Goal: Communication & Community: Answer question/provide support

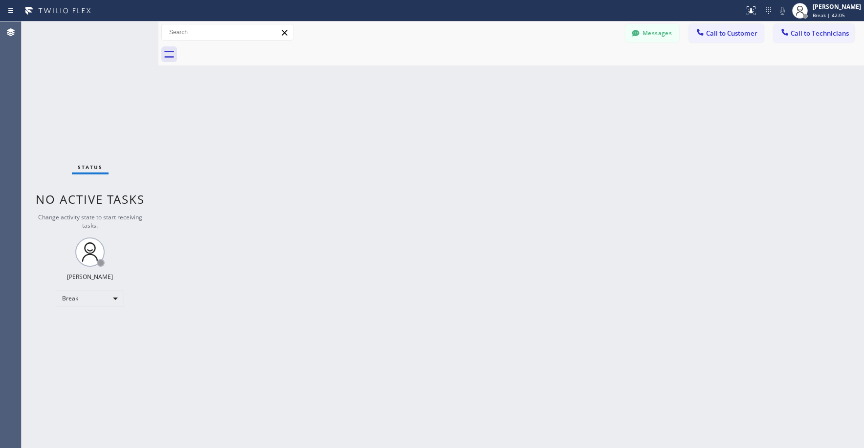
drag, startPoint x: 84, startPoint y: 100, endPoint x: 114, endPoint y: 103, distance: 29.9
click at [84, 101] on div "Status No active tasks Change activity state to start receiving tasks. [PERSON_…" at bounding box center [90, 235] width 137 height 427
drag, startPoint x: 76, startPoint y: 40, endPoint x: 83, endPoint y: 153, distance: 112.6
click at [76, 45] on div "Status No active tasks Change activity state to start receiving tasks. [PERSON_…" at bounding box center [90, 235] width 137 height 427
click at [73, 298] on div "Break" at bounding box center [90, 299] width 68 height 16
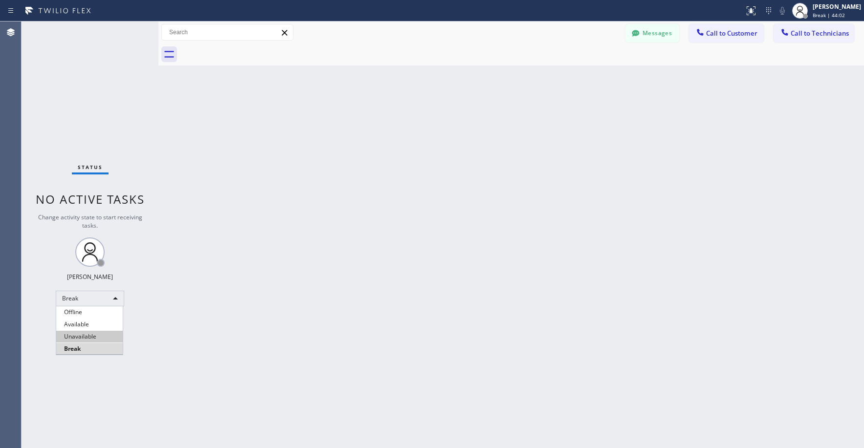
click at [86, 342] on li "Unavailable" at bounding box center [89, 337] width 66 height 12
click at [84, 111] on div "Status No active tasks Change activity state to start receiving tasks. [PERSON_…" at bounding box center [90, 235] width 137 height 427
click at [107, 125] on div "Status No active tasks Change activity state to start receiving tasks. [PERSON_…" at bounding box center [90, 235] width 137 height 427
click at [60, 123] on div "Status No active tasks Change activity state to start receiving tasks. [PERSON_…" at bounding box center [90, 235] width 137 height 427
click at [116, 116] on div "Status No active tasks Change activity state to start receiving tasks. [PERSON_…" at bounding box center [90, 235] width 137 height 427
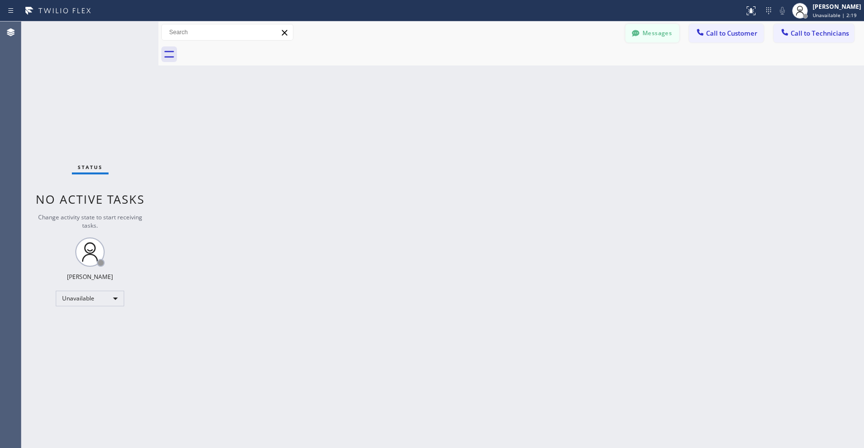
click at [651, 35] on button "Messages" at bounding box center [652, 33] width 54 height 19
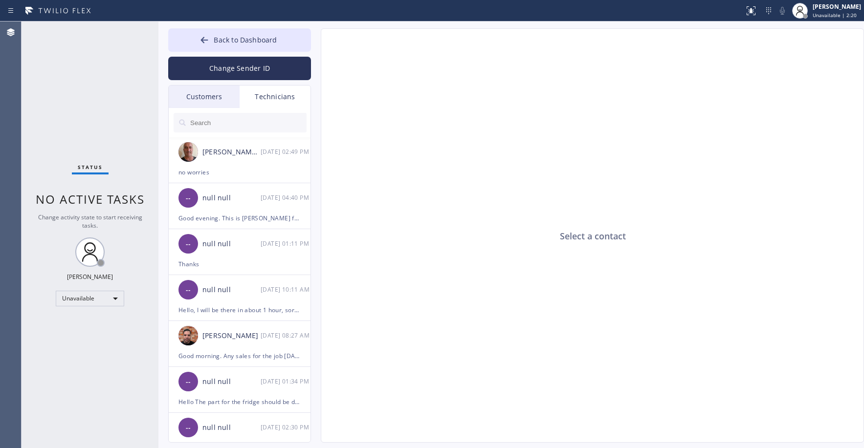
click at [218, 102] on div "Customers" at bounding box center [204, 97] width 71 height 22
click at [0, 0] on input "text" at bounding box center [0, 0] width 0 height 0
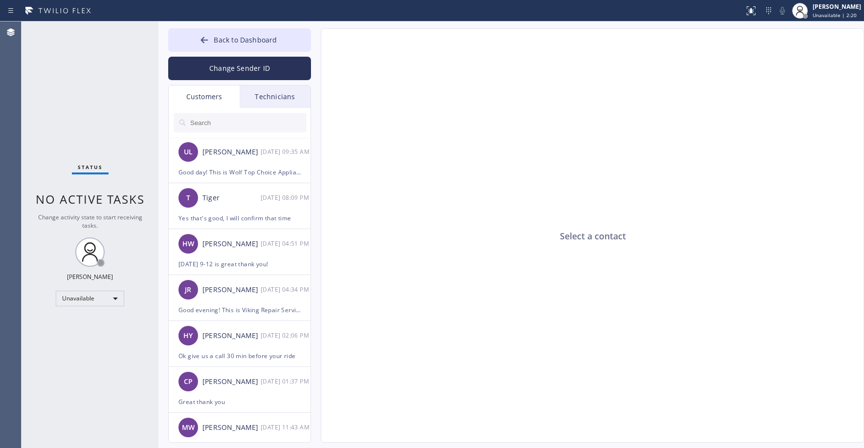
paste input "WZHZI7"
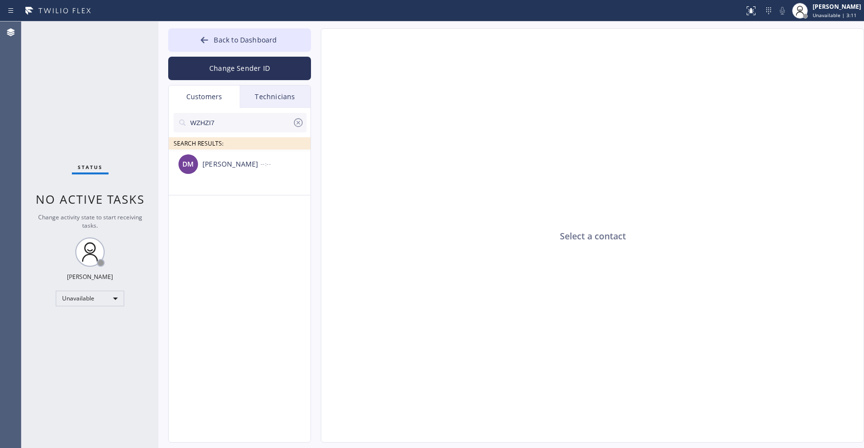
type input "WZHZI7"
click at [68, 89] on div "Status No active tasks Change activity state to start receiving tasks. [PERSON_…" at bounding box center [90, 235] width 137 height 427
click at [248, 176] on div "[PERSON_NAME] --:--" at bounding box center [240, 164] width 143 height 29
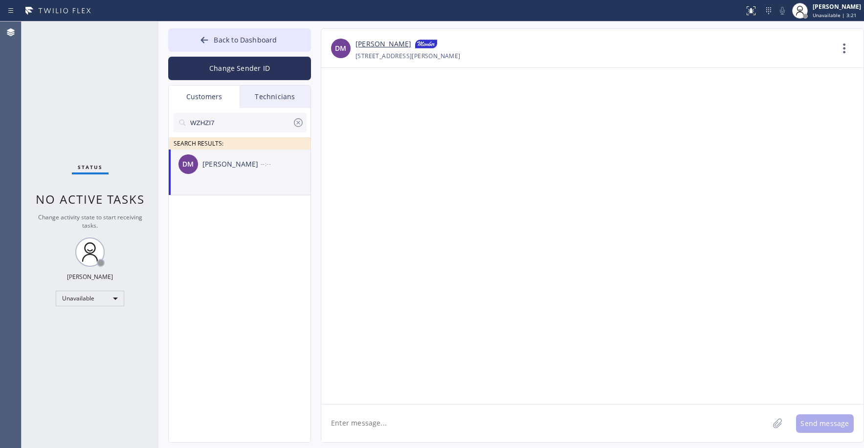
click at [402, 420] on textarea at bounding box center [544, 424] width 447 height 38
paste textarea "LG Repairs"
drag, startPoint x: 677, startPoint y: 423, endPoint x: 661, endPoint y: 423, distance: 15.6
click at [661, 423] on textarea "Good day! This is LG Repairs. Unfortunately our tech informed us he is not avai…" at bounding box center [553, 424] width 465 height 38
click at [687, 424] on textarea "Good day! This is LG Repairs. Unfortunately our tech informed us he is not avai…" at bounding box center [553, 424] width 465 height 38
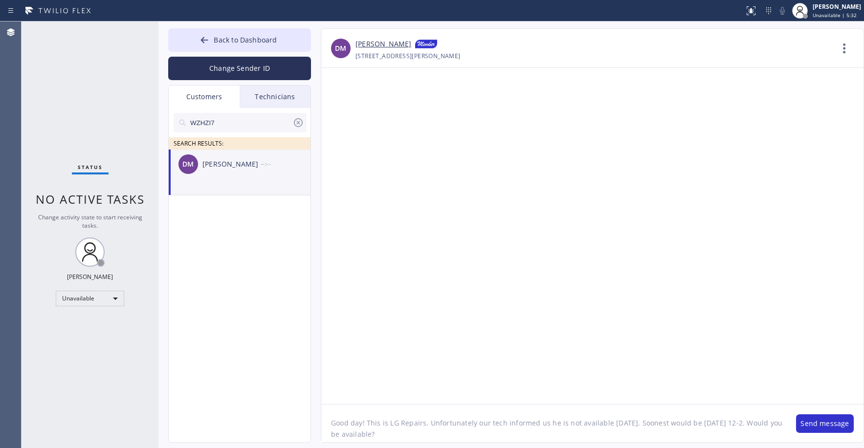
drag, startPoint x: 686, startPoint y: 424, endPoint x: 658, endPoint y: 426, distance: 28.5
click at [658, 426] on textarea "Good day! This is LG Repairs. Unfortunately our tech informed us he is not avai…" at bounding box center [553, 424] width 465 height 38
type textarea "Good day! This is LG Repairs. Unfortunately our tech informed us he is not avai…"
click at [825, 419] on button "Send message" at bounding box center [825, 423] width 58 height 19
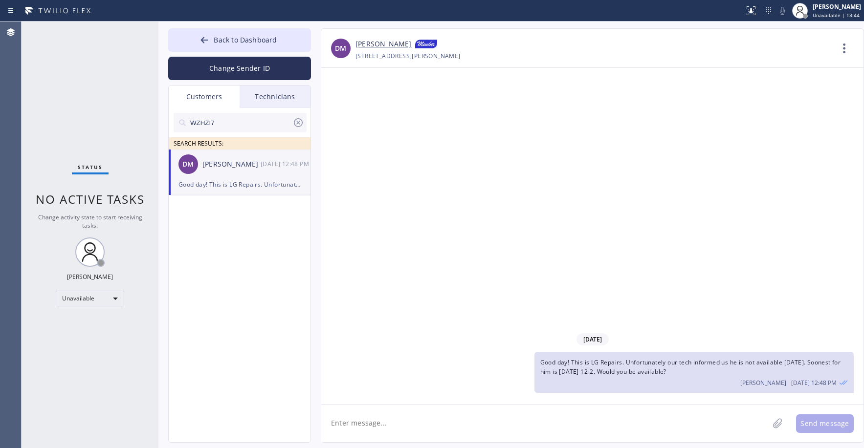
click at [75, 86] on div "Status No active tasks Change activity state to start receiving tasks. [PERSON_…" at bounding box center [90, 235] width 137 height 427
click at [241, 44] on span "Back to Dashboard" at bounding box center [245, 39] width 63 height 9
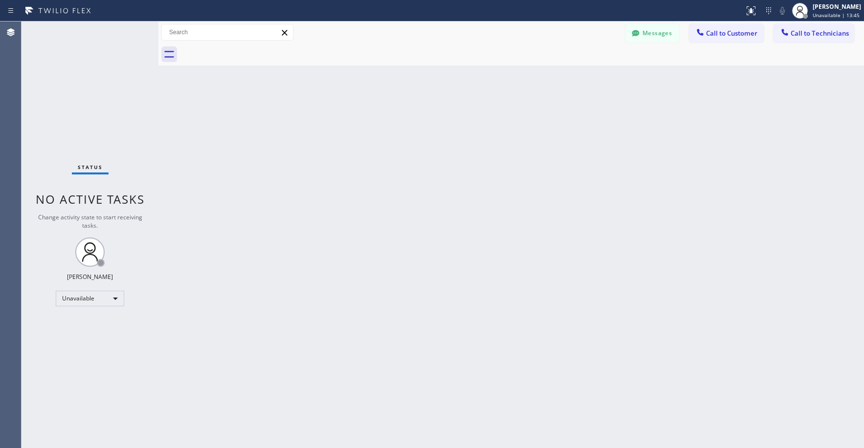
click at [86, 66] on div "Status No active tasks Change activity state to start receiving tasks. [PERSON_…" at bounding box center [90, 235] width 137 height 427
click at [630, 38] on div at bounding box center [636, 34] width 12 height 12
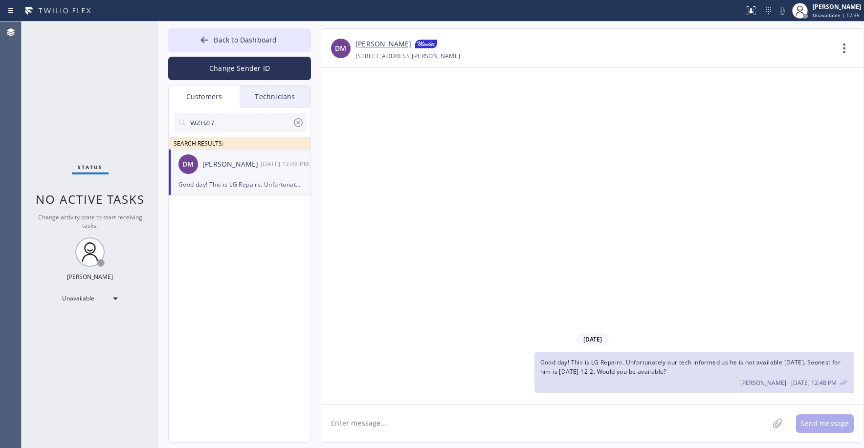
click at [295, 121] on icon at bounding box center [298, 123] width 12 height 12
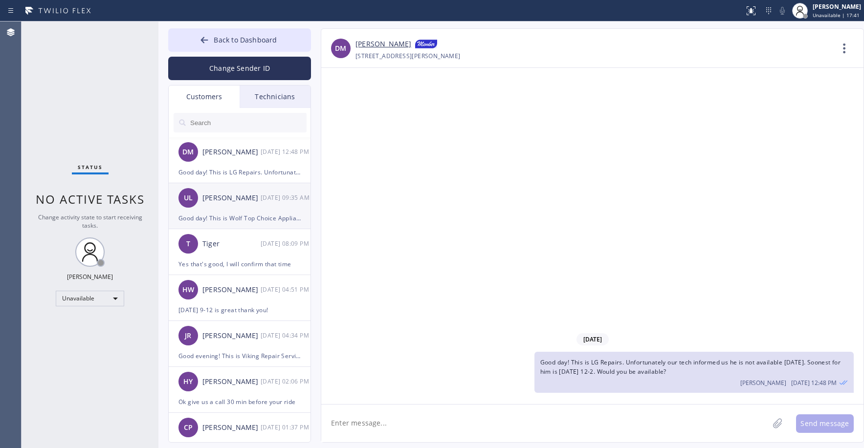
click at [257, 209] on div "UL [PERSON_NAME] [DATE] 09:35 AM" at bounding box center [240, 197] width 143 height 29
click at [229, 245] on div "Tiger" at bounding box center [231, 244] width 58 height 11
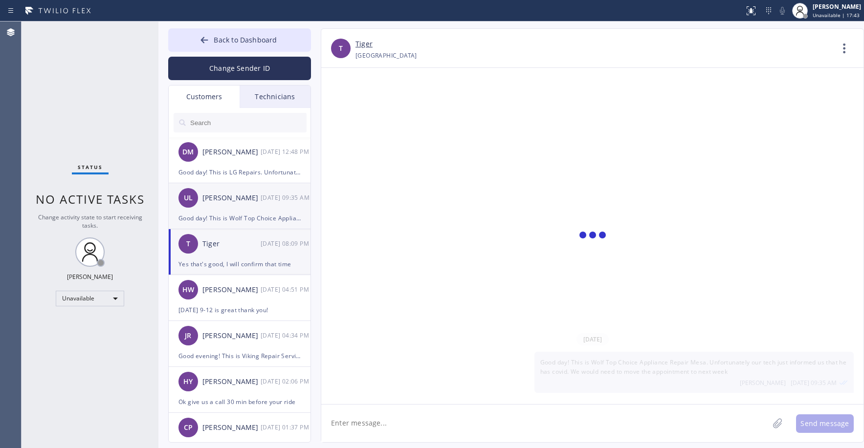
scroll to position [10, 0]
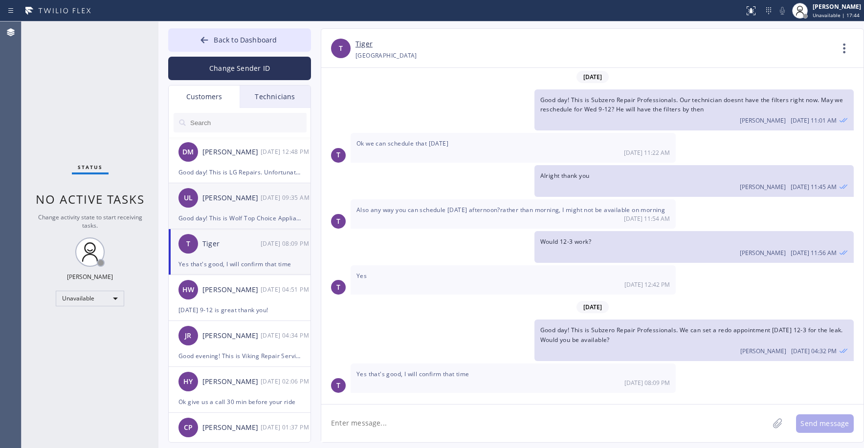
click at [250, 201] on div "[PERSON_NAME]" at bounding box center [231, 198] width 58 height 11
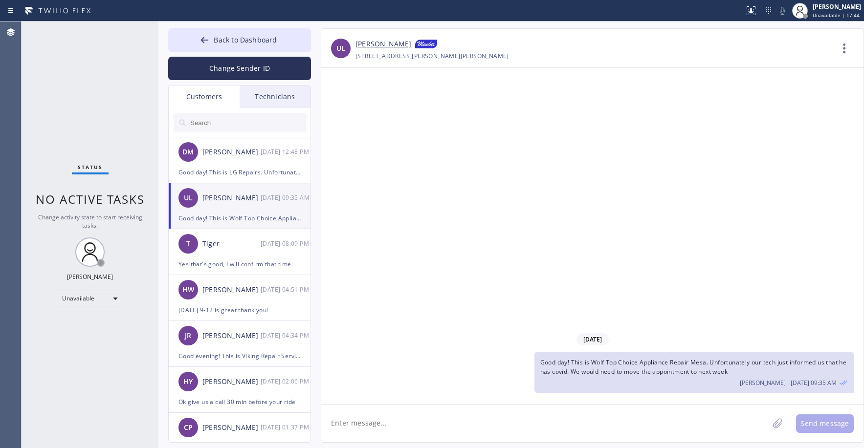
scroll to position [0, 0]
click at [88, 81] on div "Status No active tasks Change activity state to start receiving tasks. [PERSON_…" at bounding box center [90, 235] width 137 height 427
click at [247, 44] on button "Back to Dashboard" at bounding box center [239, 39] width 143 height 23
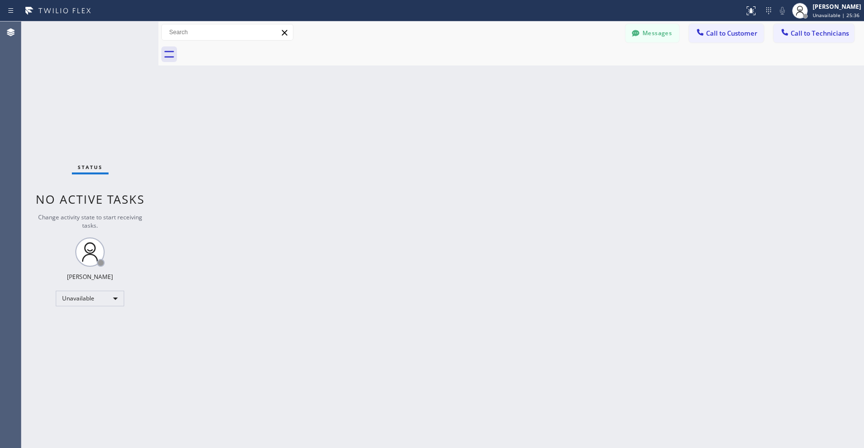
drag, startPoint x: 65, startPoint y: 74, endPoint x: 174, endPoint y: 73, distance: 109.0
click at [66, 74] on div "Status No active tasks Change activity state to start receiving tasks. [PERSON_…" at bounding box center [90, 235] width 137 height 427
click at [637, 31] on icon at bounding box center [635, 33] width 7 height 6
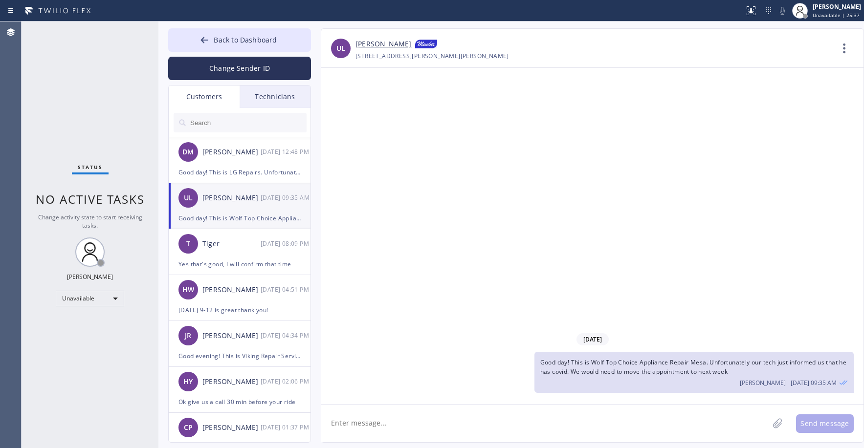
click at [201, 98] on div "Customers" at bounding box center [204, 97] width 71 height 22
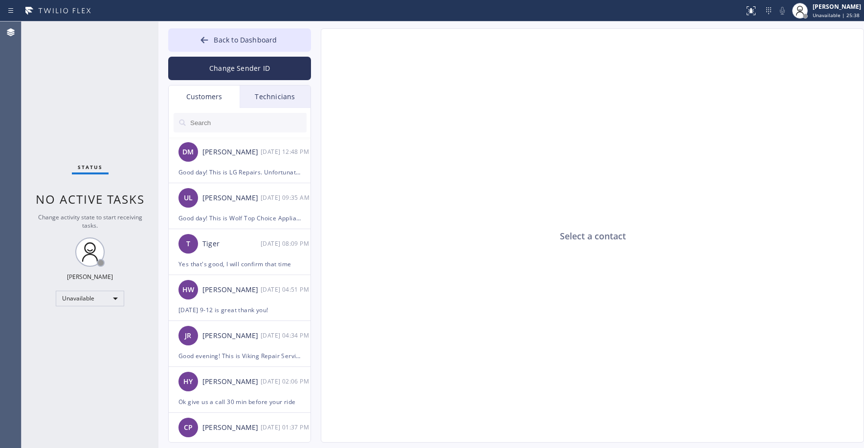
click at [218, 124] on input "text" at bounding box center [247, 123] width 117 height 20
paste input "39EYQD"
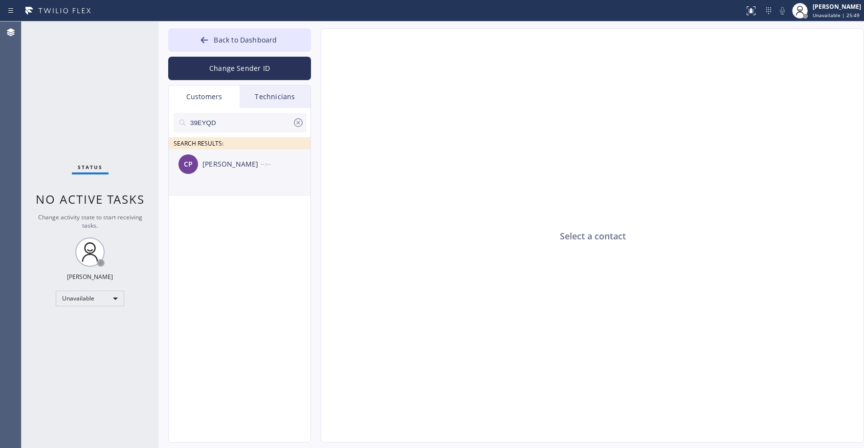
type input "39EYQD"
click at [275, 179] on li "CP [PERSON_NAME] --:--" at bounding box center [240, 173] width 143 height 46
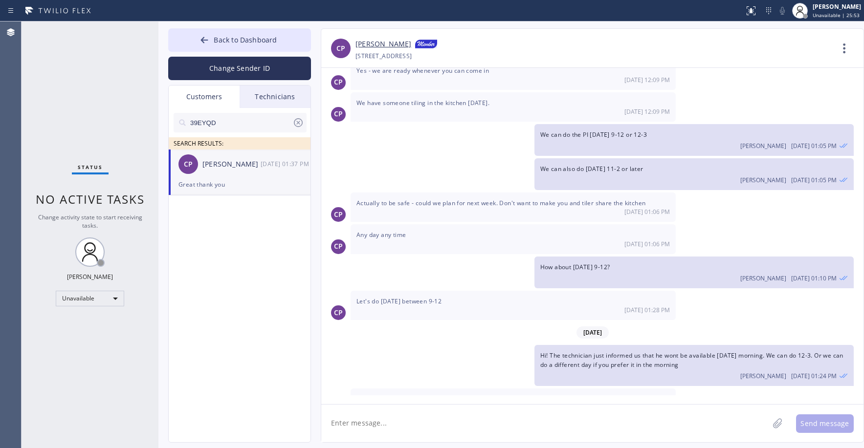
scroll to position [133, 0]
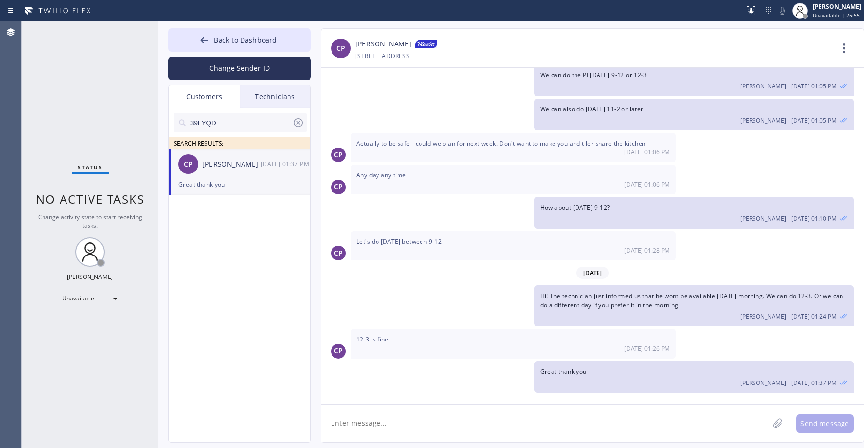
click at [382, 422] on textarea at bounding box center [544, 424] width 447 height 38
type textarea "Hi! The technician said he is 10 mins away. Just want to confirm that somebody …"
click at [830, 418] on button "Send message" at bounding box center [825, 423] width 58 height 19
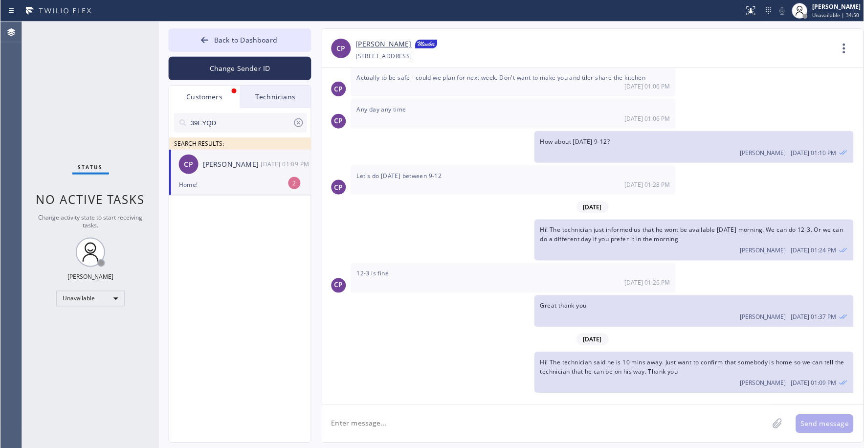
scroll to position [263, 0]
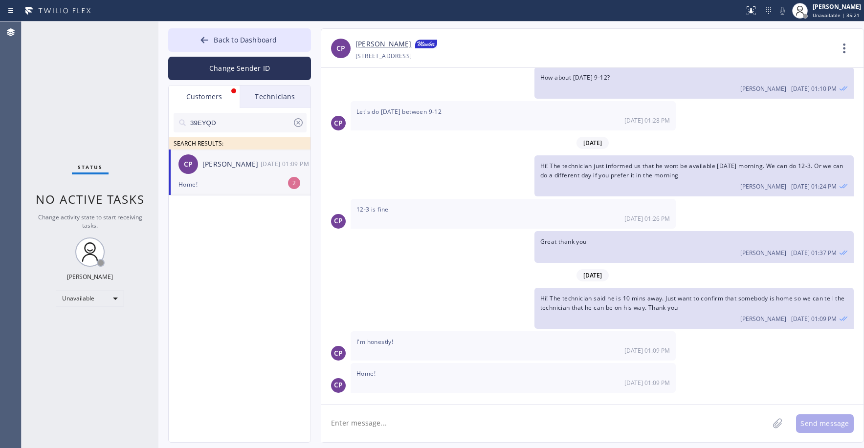
click at [224, 178] on div "CP [PERSON_NAME] [DATE] 01:09 PM" at bounding box center [240, 164] width 143 height 29
click at [106, 93] on div "Status No active tasks Change activity state to start receiving tasks. [PERSON_…" at bounding box center [90, 235] width 137 height 427
click at [236, 44] on span "Back to Dashboard" at bounding box center [245, 39] width 63 height 9
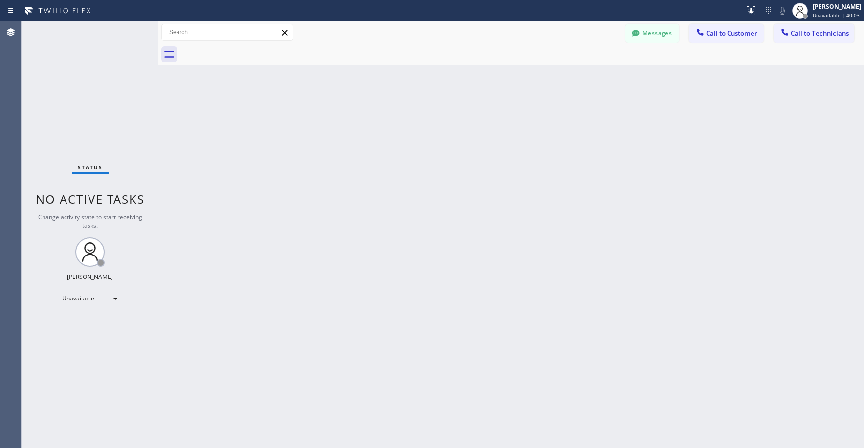
click at [74, 86] on div "Status No active tasks Change activity state to start receiving tasks. [PERSON_…" at bounding box center [90, 235] width 137 height 427
click at [101, 122] on div "Status No active tasks Change activity state to start receiving tasks. [PERSON_…" at bounding box center [90, 235] width 137 height 427
click at [48, 114] on div "Status No active tasks Change activity state to start receiving tasks. [PERSON_…" at bounding box center [90, 235] width 137 height 427
click at [78, 87] on div "Status No active tasks Change activity state to start receiving tasks. [PERSON_…" at bounding box center [90, 235] width 137 height 427
drag, startPoint x: 77, startPoint y: 70, endPoint x: 89, endPoint y: 266, distance: 195.9
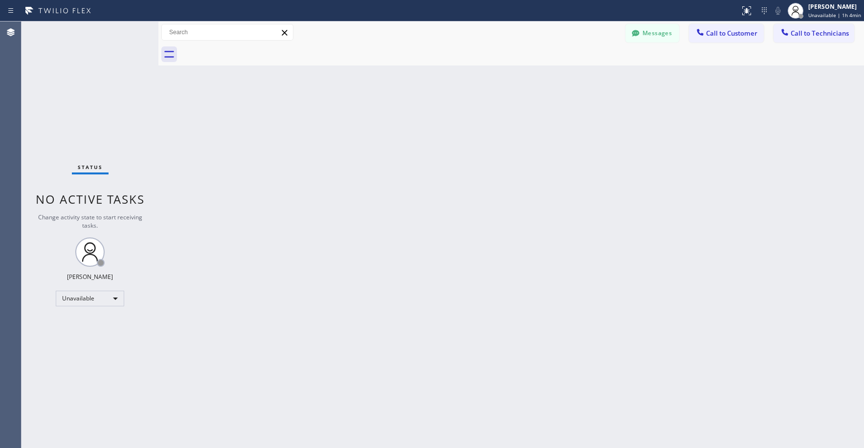
click at [77, 73] on div "Status No active tasks Change activity state to start receiving tasks. [PERSON_…" at bounding box center [90, 235] width 137 height 427
click at [67, 74] on div "Status No active tasks Change activity state to start receiving tasks. [PERSON_…" at bounding box center [90, 235] width 137 height 427
click at [72, 104] on div "Status No active tasks Change activity state to start receiving tasks. [PERSON_…" at bounding box center [90, 235] width 137 height 427
drag, startPoint x: 72, startPoint y: 63, endPoint x: 74, endPoint y: 79, distance: 16.2
click at [73, 65] on div "Status No active tasks Change activity state to start receiving tasks. [PERSON_…" at bounding box center [90, 235] width 137 height 427
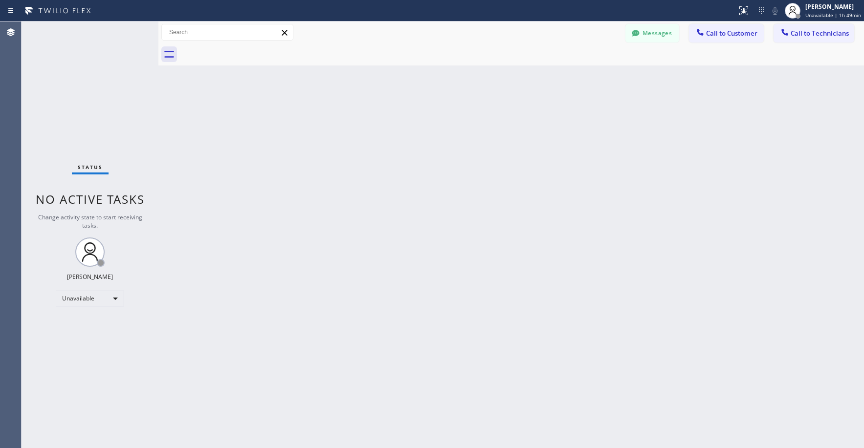
click at [132, 109] on div "Status No active tasks Change activity state to start receiving tasks. [PERSON_…" at bounding box center [90, 235] width 137 height 427
click at [80, 86] on div "Status No active tasks Change activity state to start receiving tasks. [PERSON_…" at bounding box center [90, 235] width 137 height 427
click at [101, 84] on div "Status No active tasks Change activity state to start receiving tasks. [PERSON_…" at bounding box center [90, 235] width 137 height 427
click at [69, 81] on div "Status No active tasks Change activity state to start receiving tasks. [PERSON_…" at bounding box center [90, 235] width 137 height 427
click at [116, 101] on div "Status No active tasks Change activity state to start receiving tasks. [PERSON_…" at bounding box center [90, 235] width 137 height 427
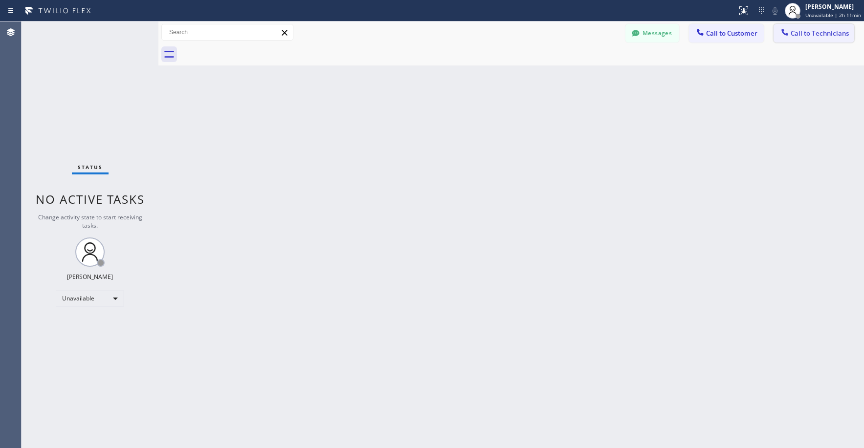
click at [801, 42] on button "Call to Technicians" at bounding box center [813, 33] width 81 height 19
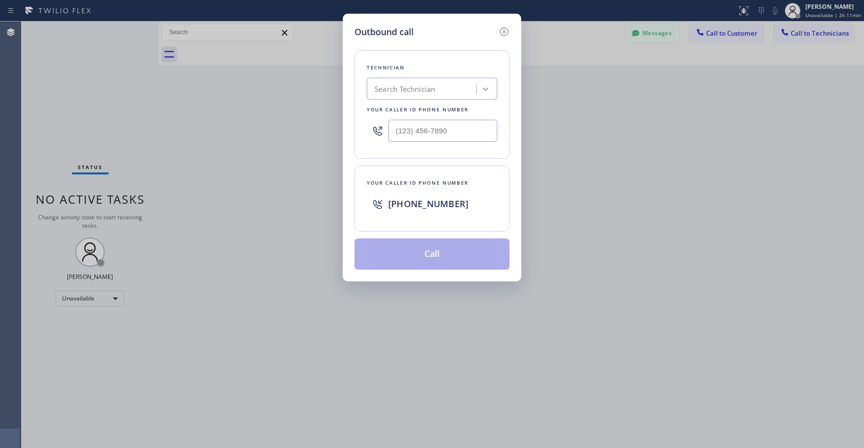
click at [428, 94] on div "Search Technician" at bounding box center [404, 89] width 61 height 11
click at [417, 87] on div "Search Technician" at bounding box center [404, 89] width 61 height 11
type input "oc victor"
click at [412, 110] on div "[PERSON_NAME]" at bounding box center [432, 110] width 131 height 18
type input "[PHONE_NUMBER]"
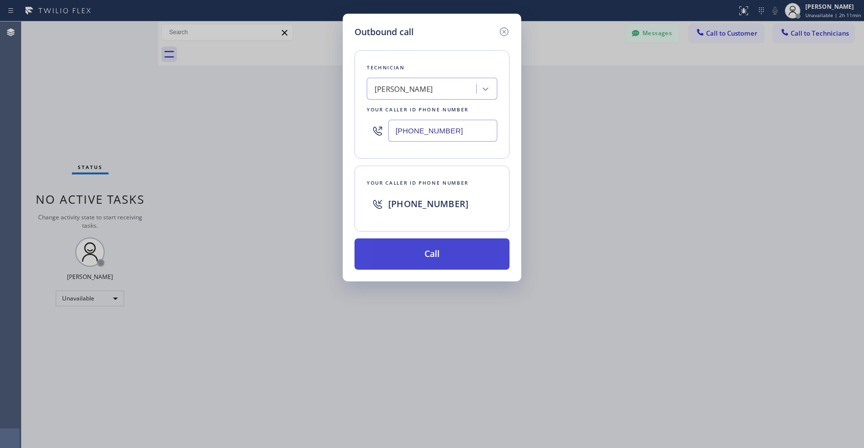
click at [445, 252] on button "Call" at bounding box center [431, 254] width 155 height 31
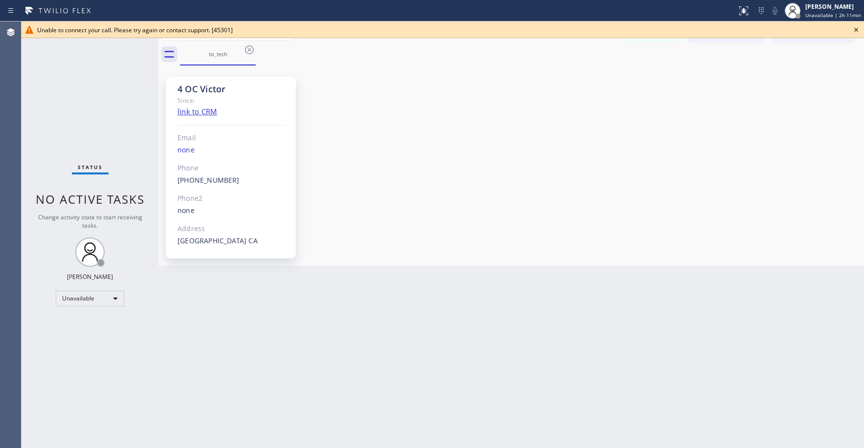
click at [40, 92] on div "Status No active tasks Change activity state to start receiving tasks. [PERSON_…" at bounding box center [90, 235] width 137 height 427
click at [856, 31] on icon at bounding box center [856, 30] width 12 height 12
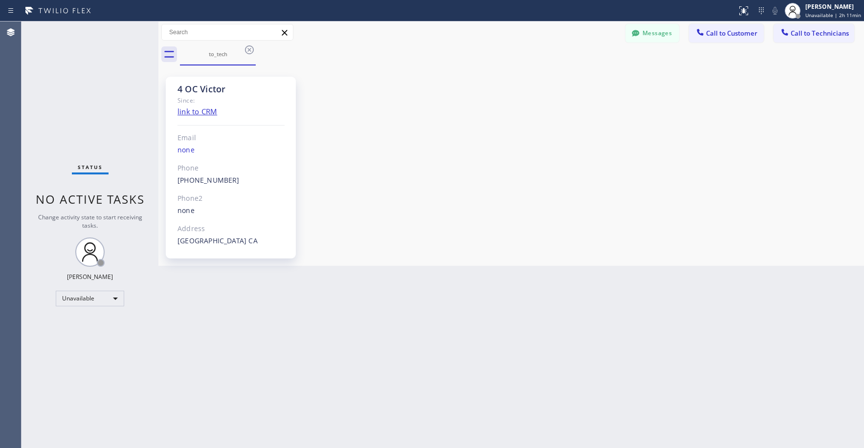
drag, startPoint x: 87, startPoint y: 130, endPoint x: 185, endPoint y: 125, distance: 97.4
click at [88, 130] on div "Status No active tasks Change activity state to start receiving tasks. [PERSON_…" at bounding box center [90, 235] width 137 height 427
click at [250, 50] on icon at bounding box center [249, 49] width 9 height 9
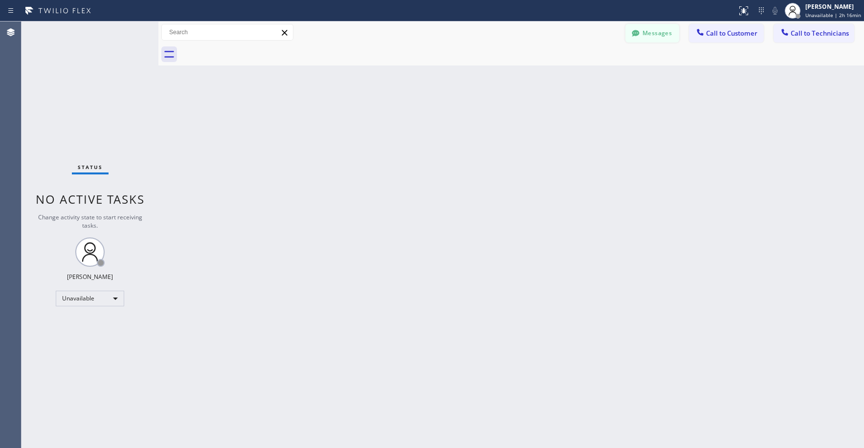
click at [636, 33] on icon at bounding box center [636, 33] width 10 height 10
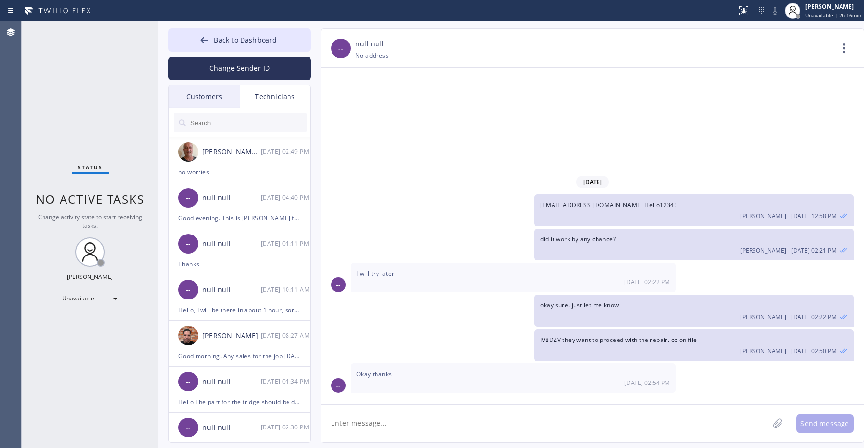
click at [203, 96] on div "Customers" at bounding box center [204, 97] width 71 height 22
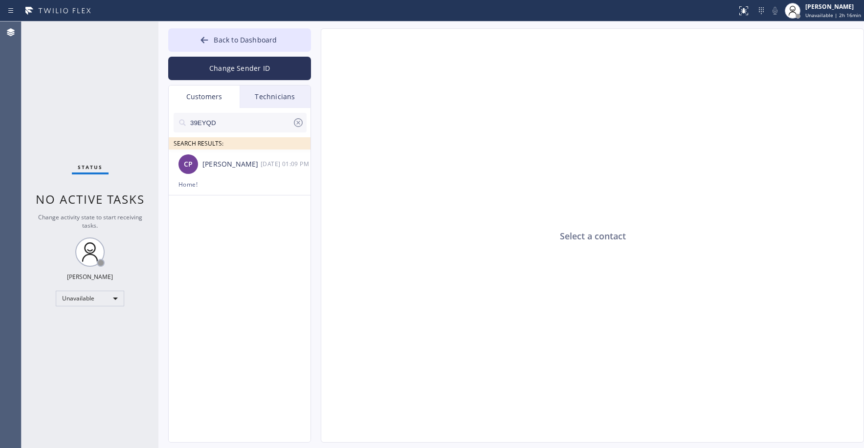
click at [296, 123] on icon at bounding box center [298, 123] width 12 height 12
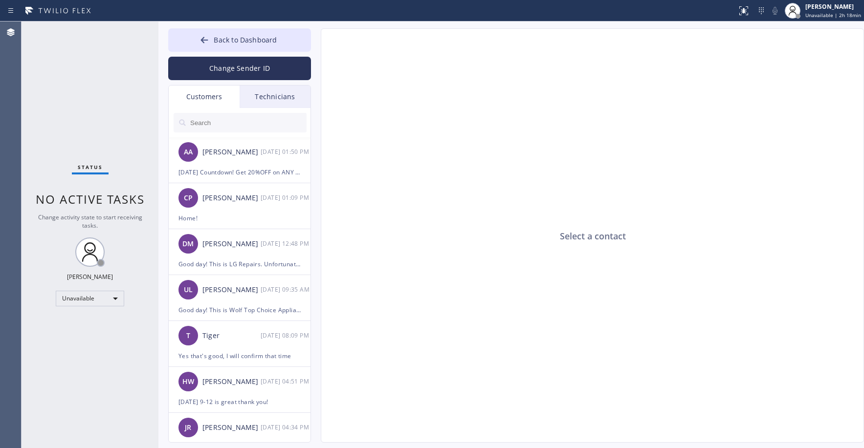
click at [94, 100] on div "Status No active tasks Change activity state to start receiving tasks. [PERSON_…" at bounding box center [90, 235] width 137 height 427
click at [81, 91] on div "Status No active tasks Change activity state to start receiving tasks. [PERSON_…" at bounding box center [90, 235] width 137 height 427
click at [254, 43] on span "Back to Dashboard" at bounding box center [245, 39] width 63 height 9
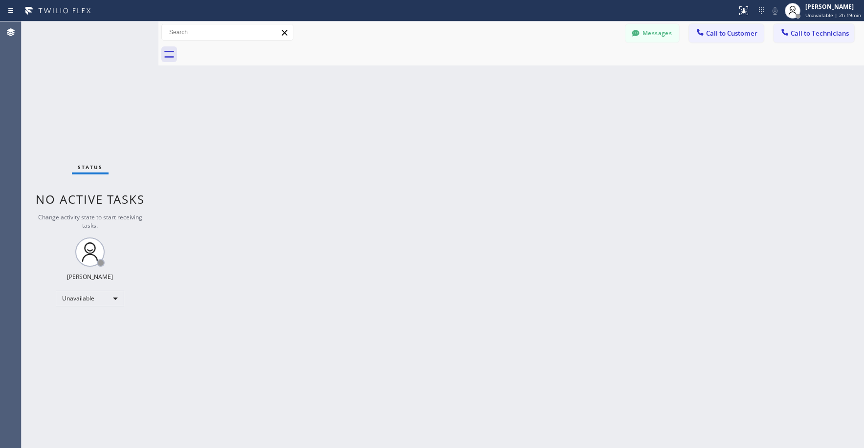
drag, startPoint x: 98, startPoint y: 84, endPoint x: 36, endPoint y: 366, distance: 289.3
click at [98, 84] on div "Status No active tasks Change activity state to start receiving tasks. [PERSON_…" at bounding box center [90, 235] width 137 height 427
click at [811, 36] on span "Call to Technicians" at bounding box center [819, 33] width 58 height 9
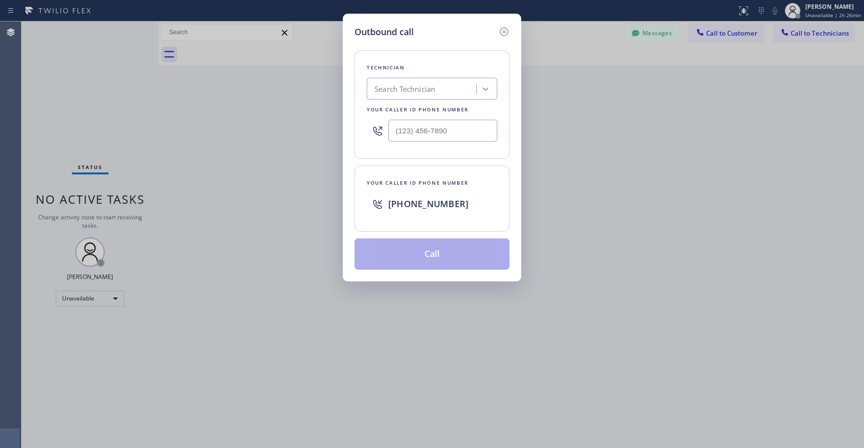
click at [399, 92] on div "Search Technician" at bounding box center [404, 89] width 61 height 11
type input "[PERSON_NAME]"
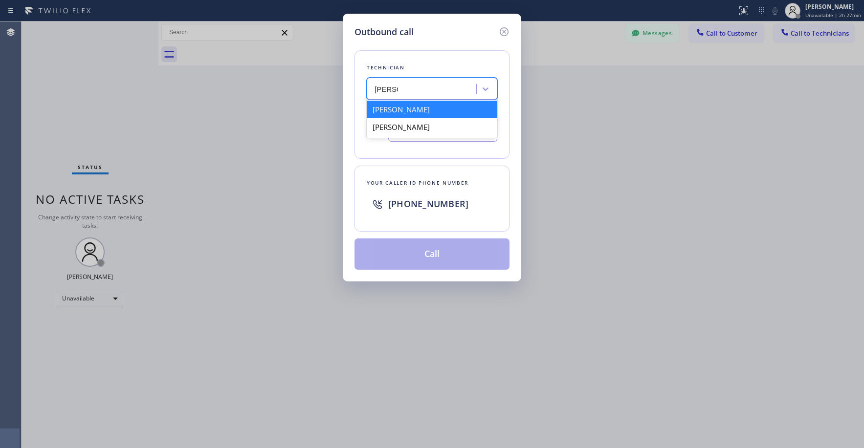
click at [412, 110] on div "[PERSON_NAME]" at bounding box center [432, 110] width 131 height 18
type input "[PHONE_NUMBER]"
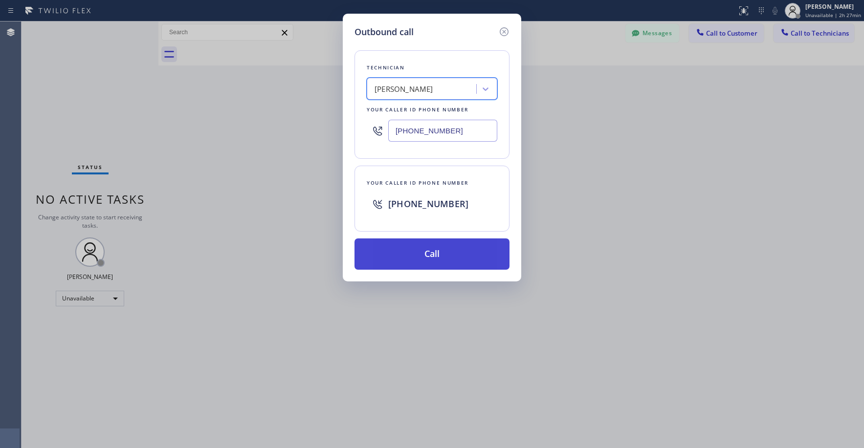
click at [436, 252] on button "Call" at bounding box center [431, 254] width 155 height 31
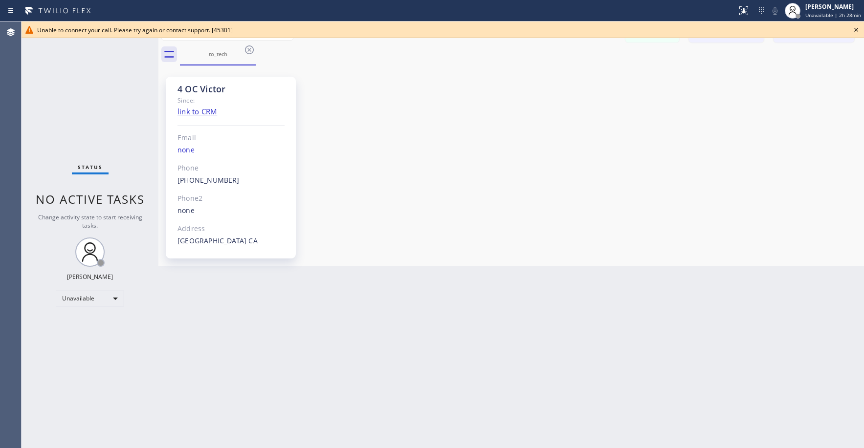
click at [41, 108] on div "Status No active tasks Change activity state to start receiving tasks. [PERSON_…" at bounding box center [90, 235] width 137 height 427
click at [857, 30] on icon at bounding box center [856, 30] width 12 height 12
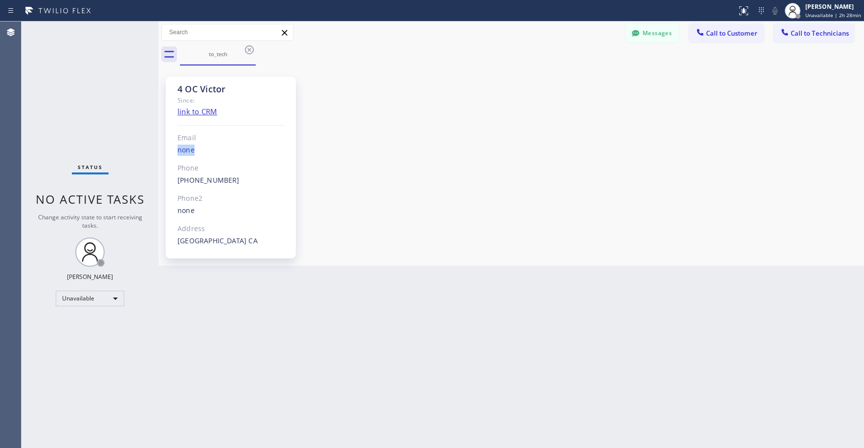
drag, startPoint x: 559, startPoint y: 145, endPoint x: 279, endPoint y: 169, distance: 281.6
click at [534, 159] on div "4 OC Victor Since: link to CRM Email none Phone [PHONE_NUMBER] Outbound call Te…" at bounding box center [511, 166] width 700 height 196
click at [113, 78] on div "Status No active tasks Change activity state to start receiving tasks. [PERSON_…" at bounding box center [90, 235] width 137 height 427
click at [247, 49] on icon at bounding box center [249, 50] width 12 height 12
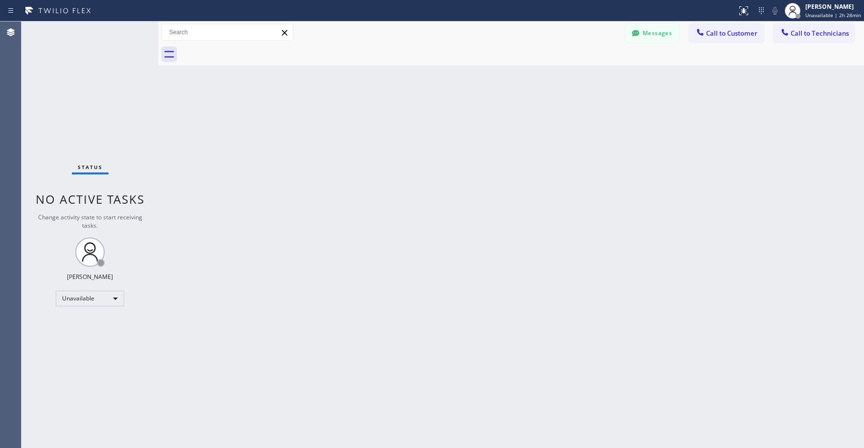
click at [141, 69] on div "Status No active tasks Change activity state to start receiving tasks. [PERSON_…" at bounding box center [90, 235] width 137 height 427
drag, startPoint x: 80, startPoint y: 77, endPoint x: 342, endPoint y: 310, distance: 350.7
click at [81, 79] on div "Status No active tasks Change activity state to start receiving tasks. [PERSON_…" at bounding box center [90, 235] width 137 height 427
click at [109, 120] on div "Status No active tasks Change activity state to start receiving tasks. [PERSON_…" at bounding box center [90, 235] width 137 height 427
click at [58, 61] on div "Status No active tasks Change activity state to start receiving tasks. [PERSON_…" at bounding box center [90, 235] width 137 height 427
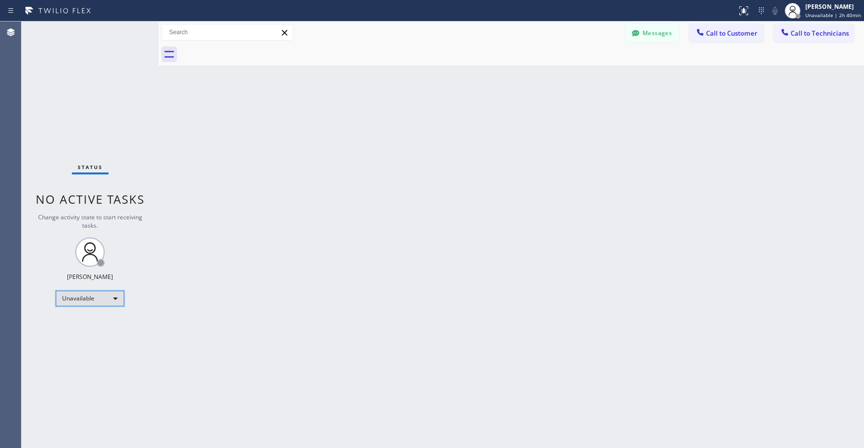
click at [91, 296] on div "Unavailable" at bounding box center [90, 299] width 68 height 16
click at [93, 352] on li "Break" at bounding box center [89, 349] width 66 height 12
click at [75, 64] on div "Status No active tasks Change activity state to start receiving tasks. [PERSON_…" at bounding box center [90, 235] width 137 height 427
click at [89, 301] on div "Break" at bounding box center [90, 299] width 68 height 16
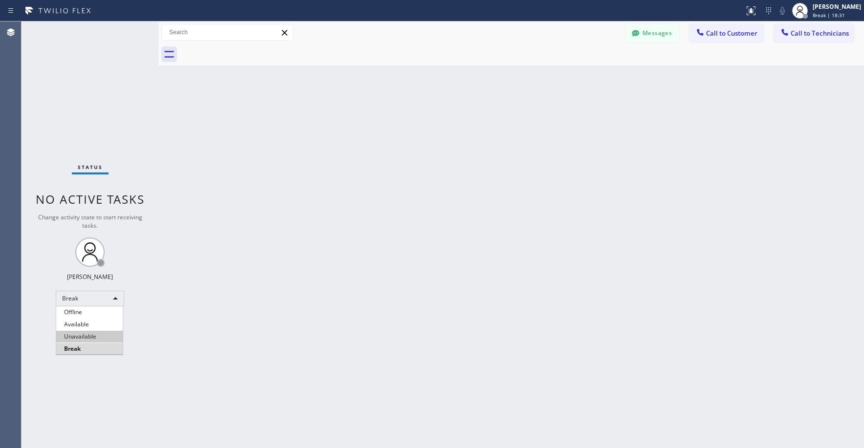
click at [87, 333] on li "Unavailable" at bounding box center [89, 337] width 66 height 12
click at [107, 91] on div "Status No active tasks Change activity state to start receiving tasks. [PERSON_…" at bounding box center [90, 235] width 137 height 427
drag, startPoint x: 79, startPoint y: 84, endPoint x: 86, endPoint y: 108, distance: 24.9
click at [78, 84] on div "Status No active tasks Change activity state to start receiving tasks. [PERSON_…" at bounding box center [90, 235] width 137 height 427
click at [85, 127] on div "Status No active tasks Change activity state to start receiving tasks. [PERSON_…" at bounding box center [90, 235] width 137 height 427
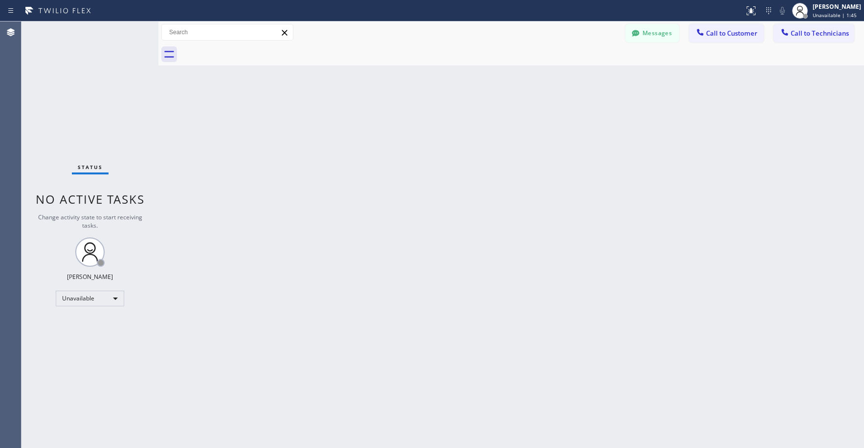
click at [68, 65] on div "Status No active tasks Change activity state to start receiving tasks. [PERSON_…" at bounding box center [90, 235] width 137 height 427
click at [78, 74] on div "Status No active tasks Change activity state to start receiving tasks. [PERSON_…" at bounding box center [90, 235] width 137 height 427
click at [85, 78] on div "Status No active tasks Change activity state to start receiving tasks. [PERSON_…" at bounding box center [90, 235] width 137 height 427
click at [100, 94] on div "Status No active tasks Change activity state to start receiving tasks. [PERSON_…" at bounding box center [90, 235] width 137 height 427
click at [74, 74] on div "Status No active tasks Change activity state to start receiving tasks. [PERSON_…" at bounding box center [90, 235] width 137 height 427
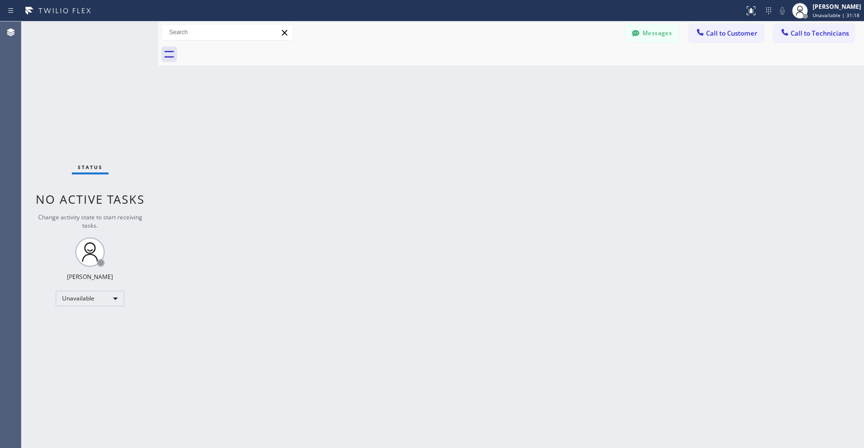
click at [93, 103] on div "Status No active tasks Change activity state to start receiving tasks. [PERSON_…" at bounding box center [90, 235] width 137 height 427
drag, startPoint x: 75, startPoint y: 74, endPoint x: 81, endPoint y: 228, distance: 154.1
click at [74, 78] on div "Status No active tasks Change activity state to start receiving tasks. [PERSON_…" at bounding box center [90, 235] width 137 height 427
click at [70, 81] on div "Status No active tasks Change activity state to start receiving tasks. [PERSON_…" at bounding box center [90, 235] width 137 height 427
click at [68, 75] on div "Status No active tasks Change activity state to start receiving tasks. [PERSON_…" at bounding box center [90, 235] width 137 height 426
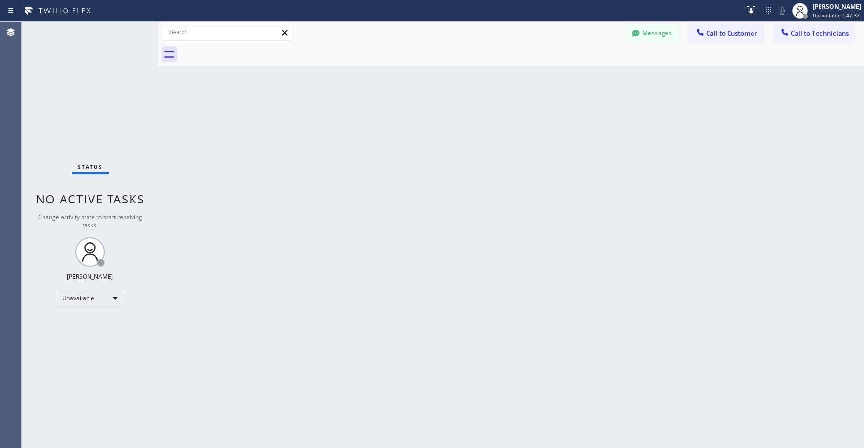
click at [94, 90] on div "Status No active tasks Change activity state to start receiving tasks. [PERSON_…" at bounding box center [90, 235] width 137 height 426
click at [106, 95] on div "Status No active tasks Change activity state to start receiving tasks. [PERSON_…" at bounding box center [90, 235] width 137 height 426
drag, startPoint x: 43, startPoint y: 72, endPoint x: 44, endPoint y: 103, distance: 30.9
click at [43, 77] on div "Status No active tasks Change activity state to start receiving tasks. [PERSON_…" at bounding box center [90, 235] width 137 height 426
click at [86, 87] on div "Status No active tasks Change activity state to start receiving tasks. [PERSON_…" at bounding box center [90, 235] width 137 height 426
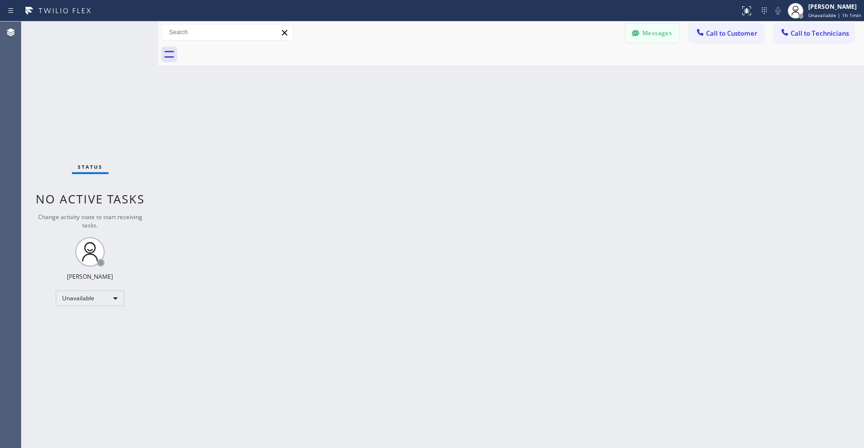
click at [631, 41] on button "Messages" at bounding box center [652, 33] width 54 height 19
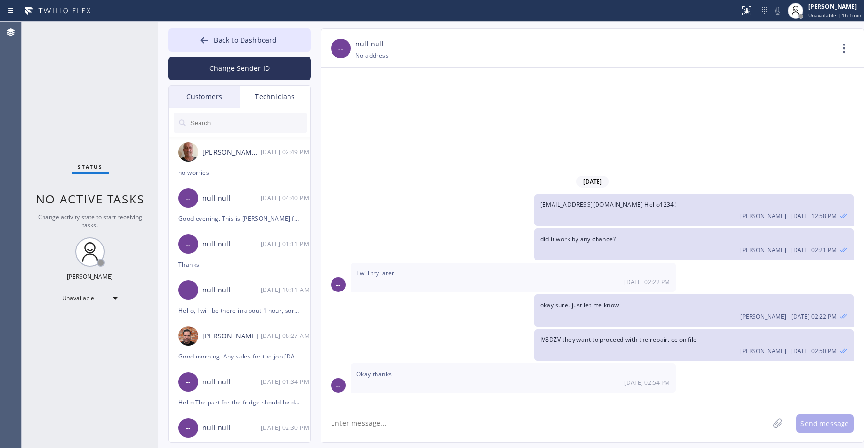
click at [211, 99] on div "Customers" at bounding box center [204, 97] width 71 height 22
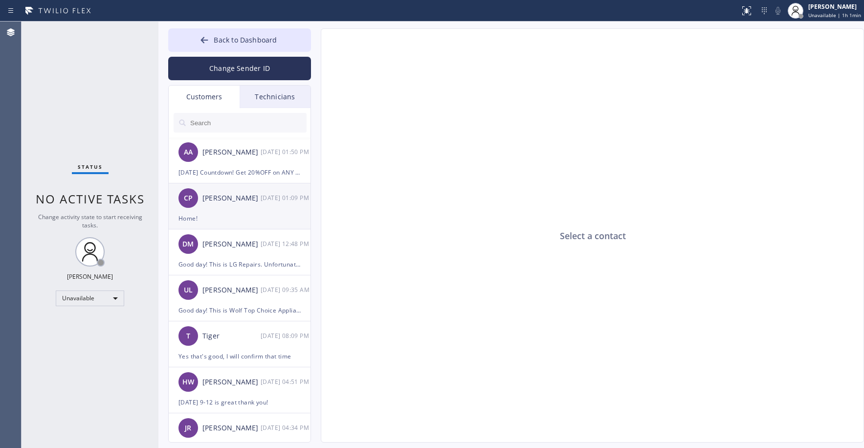
click at [232, 212] on div "CP [PERSON_NAME] [DATE] 01:09 PM" at bounding box center [240, 197] width 143 height 29
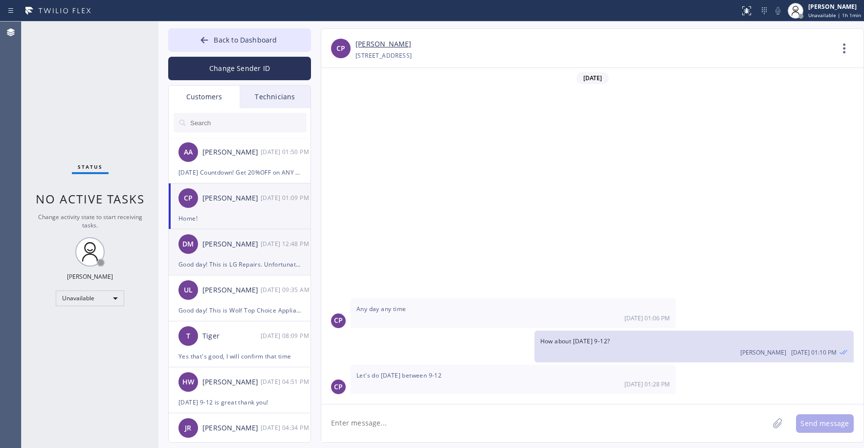
scroll to position [264, 0]
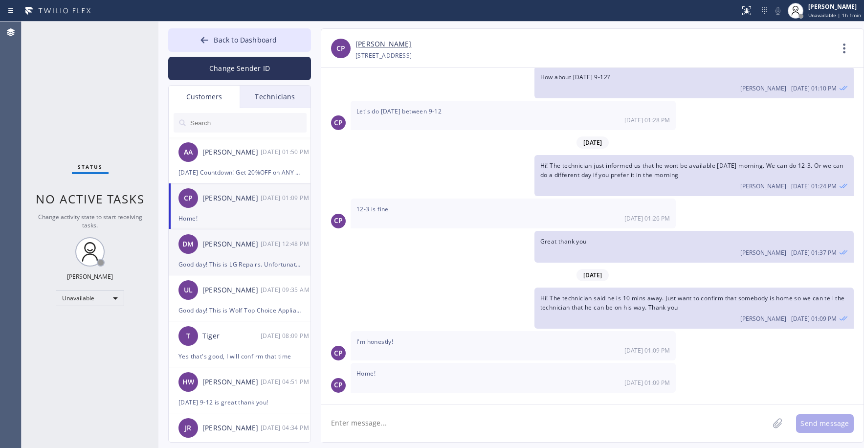
click at [246, 245] on div "[PERSON_NAME]" at bounding box center [231, 244] width 58 height 11
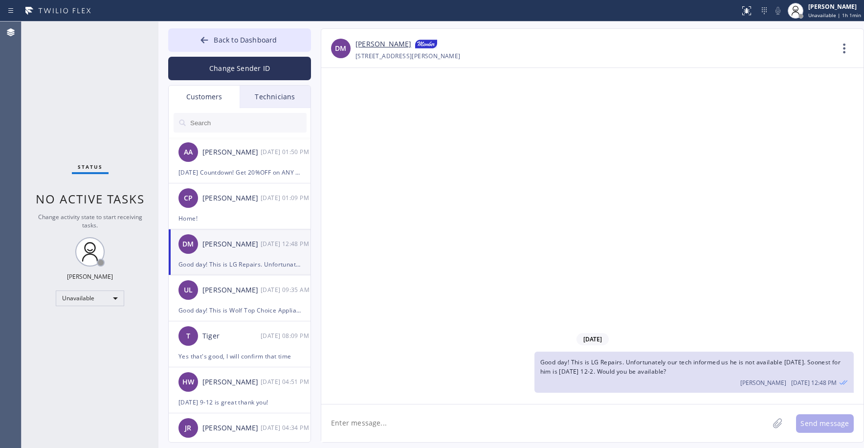
scroll to position [0, 0]
click at [258, 294] on div "[PERSON_NAME]" at bounding box center [231, 289] width 58 height 11
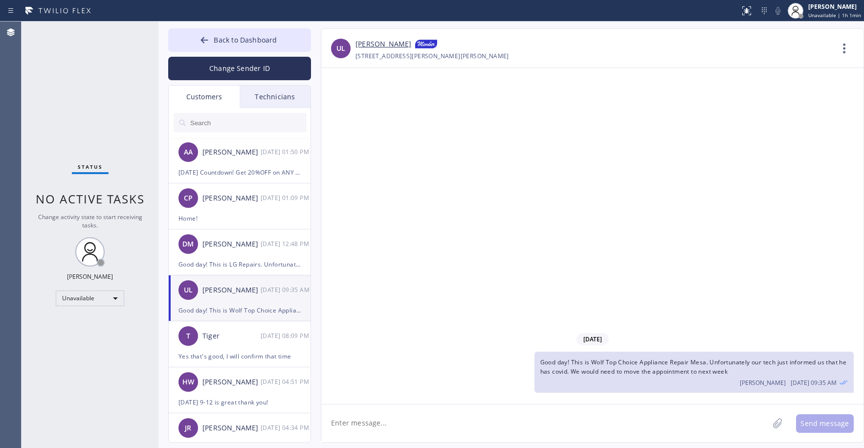
click at [233, 126] on input "text" at bounding box center [247, 123] width 117 height 20
paste input "FMVXZM"
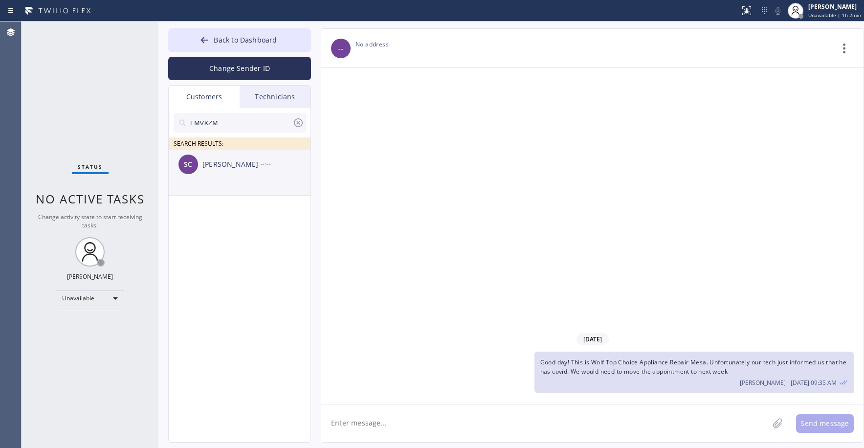
type input "FMVXZM"
click at [252, 173] on div "SC [PERSON_NAME] --:--" at bounding box center [240, 164] width 143 height 29
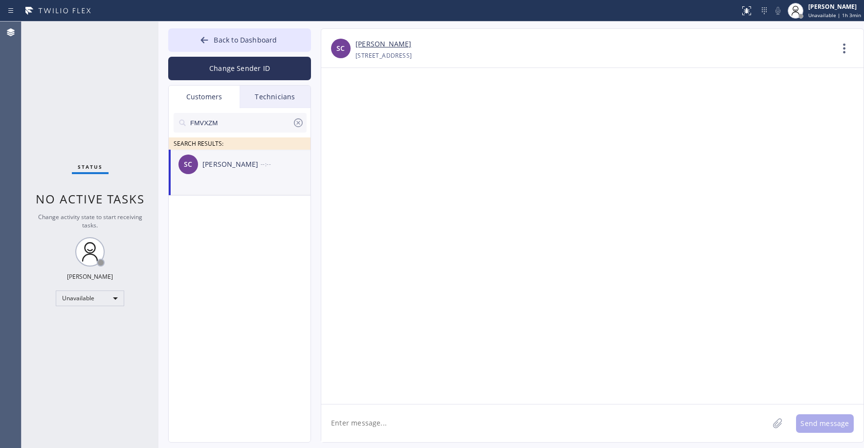
click at [89, 113] on div "Status No active tasks Change activity state to start receiving tasks. [PERSON_…" at bounding box center [90, 235] width 137 height 426
click at [89, 84] on div "Status No active tasks Change activity state to start receiving tasks. [PERSON_…" at bounding box center [90, 235] width 137 height 426
click at [268, 185] on li "SC [PERSON_NAME] --:--" at bounding box center [240, 173] width 143 height 46
click at [386, 429] on textarea at bounding box center [544, 423] width 447 height 38
paste textarea "Thermador Repair Group [GEOGRAPHIC_DATA]"
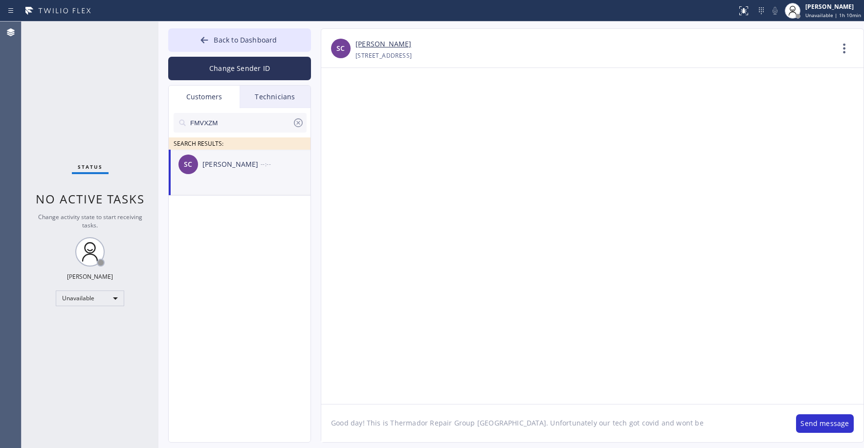
drag, startPoint x: 608, startPoint y: 424, endPoint x: 514, endPoint y: 314, distance: 144.3
click at [514, 314] on div at bounding box center [592, 236] width 542 height 336
click at [680, 423] on textarea "Good day! This is Thermador Repair Group [GEOGRAPHIC_DATA]. Unfortunately our t…" at bounding box center [553, 423] width 465 height 38
click at [739, 419] on textarea "Good day! This is Thermador Repair Group [GEOGRAPHIC_DATA]. Unfortunately our t…" at bounding box center [553, 423] width 465 height 38
drag, startPoint x: 378, startPoint y: 437, endPoint x: 363, endPoint y: 440, distance: 14.9
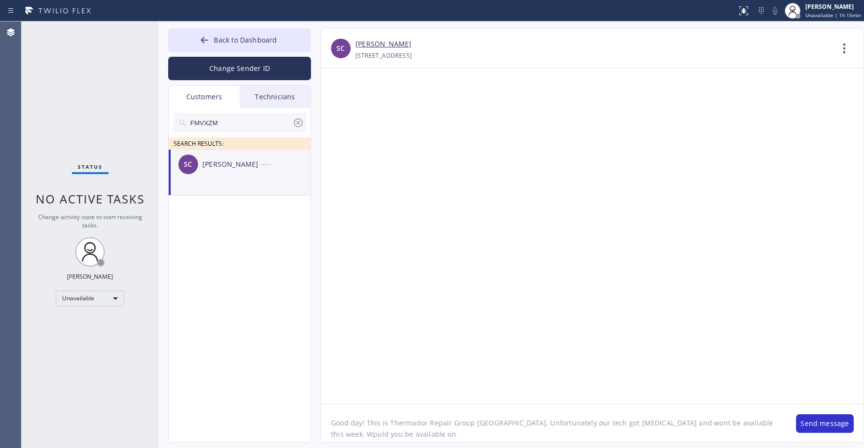
click at [363, 440] on textarea "Good day! This is Thermador Repair Group [GEOGRAPHIC_DATA]. Unfortunately our t…" at bounding box center [553, 423] width 465 height 38
type textarea "Good day! This is Thermador Repair Group [GEOGRAPHIC_DATA]. Unfortunately our t…"
click at [823, 421] on button "Send message" at bounding box center [825, 423] width 58 height 19
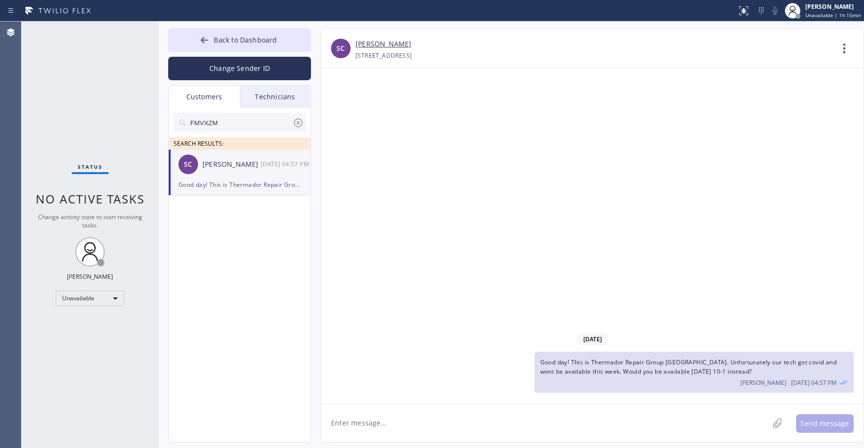
click at [78, 85] on div "Status No active tasks Change activity state to start receiving tasks. [PERSON_…" at bounding box center [90, 235] width 137 height 426
click at [225, 118] on input "FMVXZM" at bounding box center [240, 123] width 103 height 20
paste input "XAZ8QF"
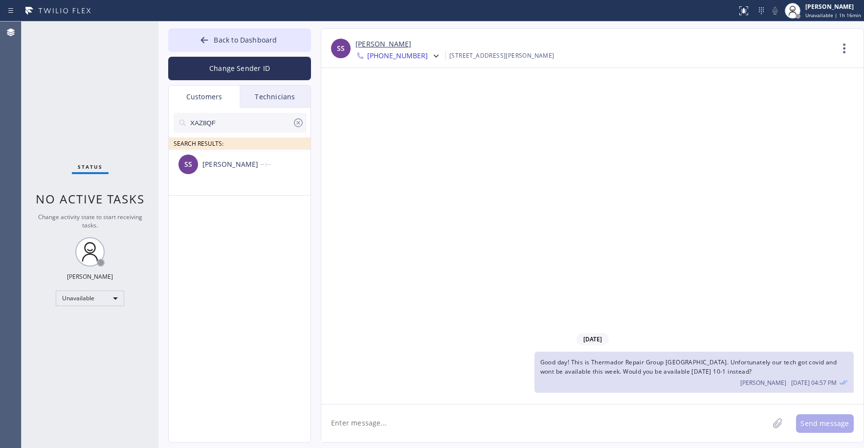
type input "XAZ8QF"
click at [233, 185] on li "SS [PERSON_NAME] --:--" at bounding box center [240, 173] width 143 height 46
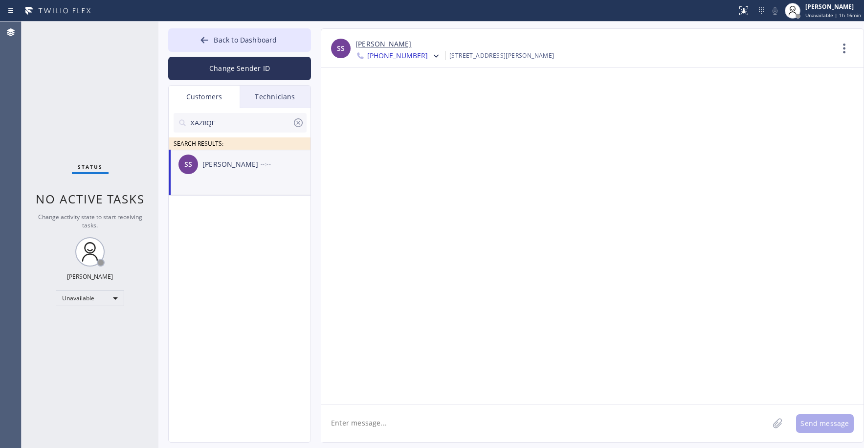
click at [256, 123] on input "XAZ8QF" at bounding box center [240, 123] width 103 height 20
click at [208, 99] on div "Customers" at bounding box center [204, 97] width 71 height 22
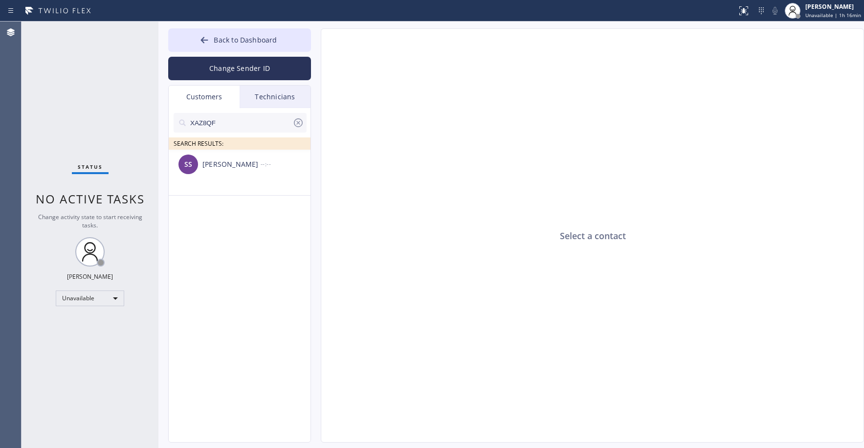
drag, startPoint x: 378, startPoint y: 200, endPoint x: 422, endPoint y: 201, distance: 44.0
click at [301, 125] on icon at bounding box center [298, 123] width 12 height 12
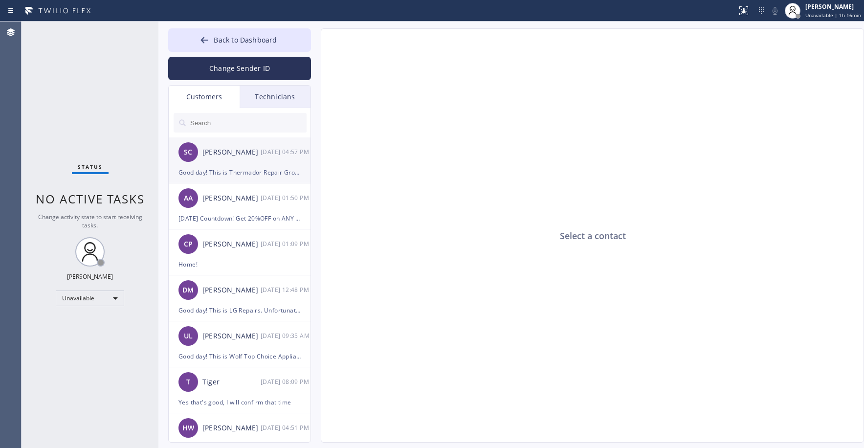
click at [246, 168] on div "Good day! This is Thermador Repair Group [GEOGRAPHIC_DATA]. Unfortunately our t…" at bounding box center [239, 172] width 122 height 11
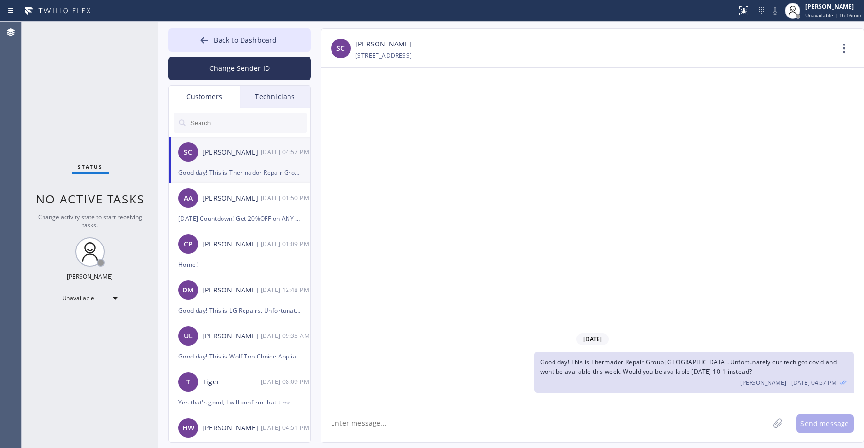
click at [617, 364] on span "Good day! This is Thermador Repair Group [GEOGRAPHIC_DATA]. Unfortunately our t…" at bounding box center [688, 367] width 296 height 18
copy span "Good day! This is Thermador Repair Group [GEOGRAPHIC_DATA]. Unfortunately our t…"
click at [225, 123] on input "text" at bounding box center [247, 123] width 117 height 20
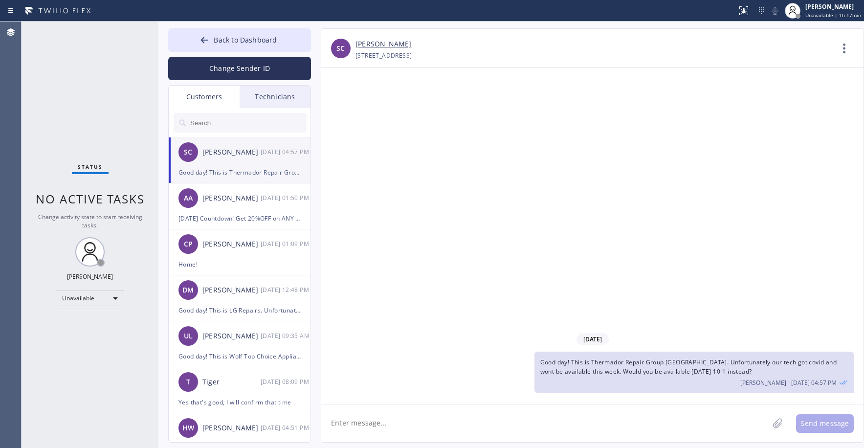
click at [239, 124] on input "text" at bounding box center [247, 123] width 117 height 20
paste input "XAZ8QF"
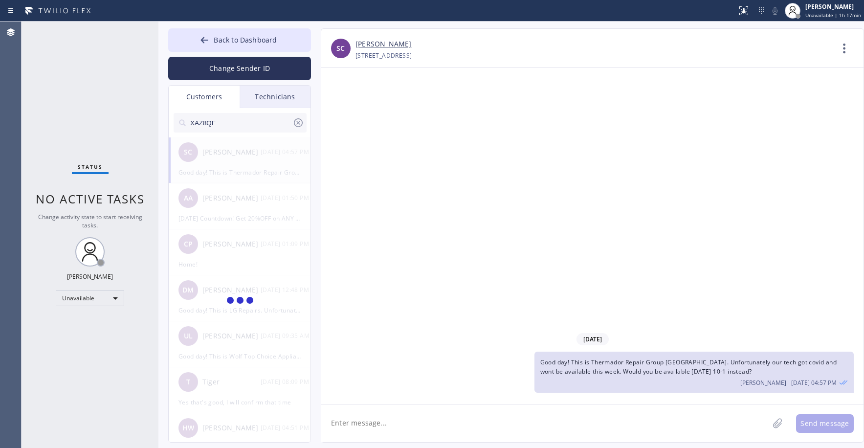
type input "XAZ8QF"
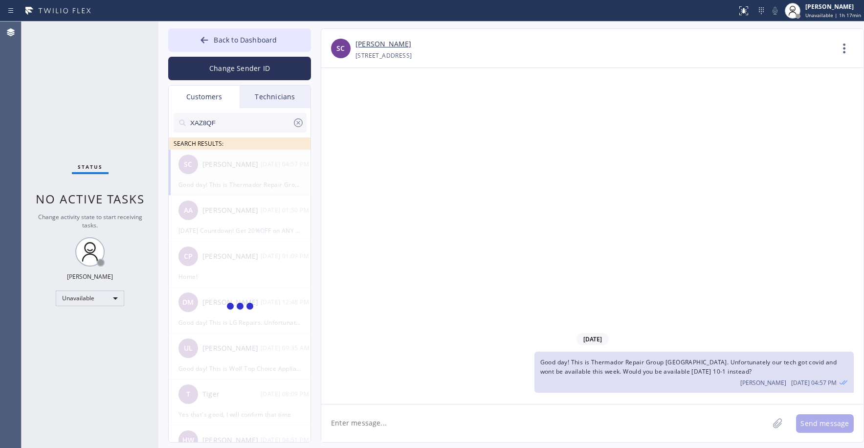
click at [384, 44] on link "[PERSON_NAME]" at bounding box center [383, 44] width 56 height 11
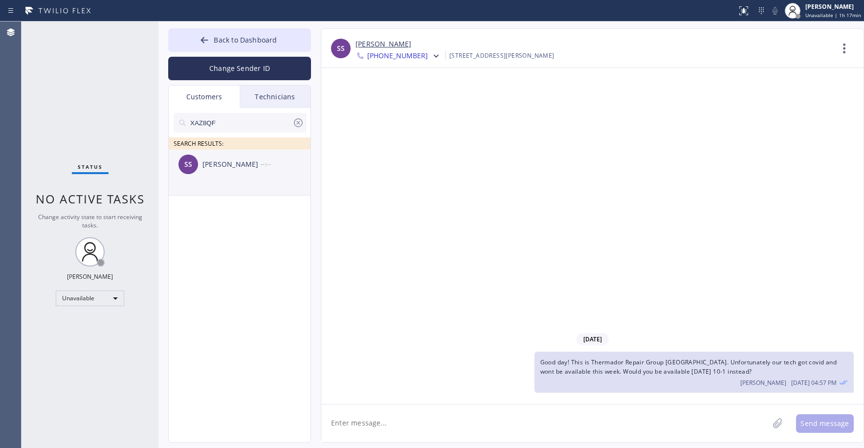
click at [245, 167] on div "[PERSON_NAME]" at bounding box center [231, 164] width 58 height 11
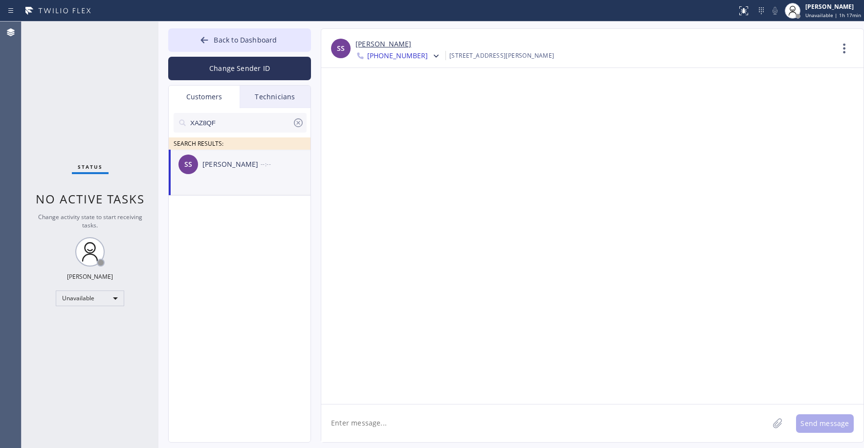
click at [371, 424] on textarea at bounding box center [544, 423] width 447 height 38
paste textarea "Good day! This is Thermador Repair Group [GEOGRAPHIC_DATA]. Unfortunately our t…"
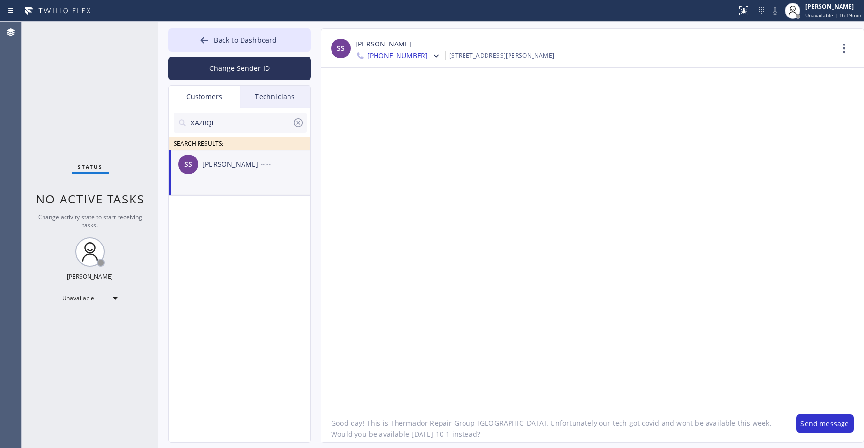
drag, startPoint x: 509, startPoint y: 423, endPoint x: 390, endPoint y: 426, distance: 119.8
click at [390, 426] on textarea "Good day! This is Thermador Repair Group [GEOGRAPHIC_DATA]. Unfortunately our t…" at bounding box center [553, 423] width 465 height 38
paste textarea "Elite Sub-Zero Appliance Repair"
drag, startPoint x: 408, startPoint y: 434, endPoint x: 396, endPoint y: 435, distance: 12.2
click at [396, 435] on textarea "Good day! This is Elite Sub-Zero Appliance Repair. Unfortunately our tech got c…" at bounding box center [553, 423] width 465 height 38
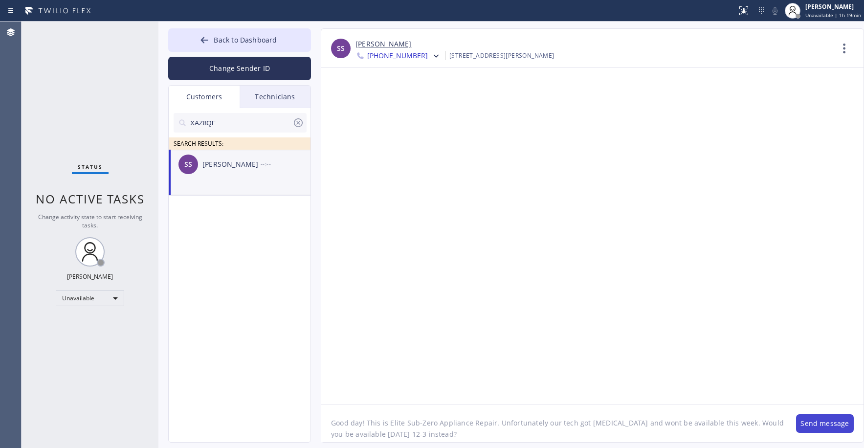
type textarea "Good day! This is Elite Sub-Zero Appliance Repair. Unfortunately our tech got […"
click at [827, 423] on button "Send message" at bounding box center [825, 423] width 58 height 19
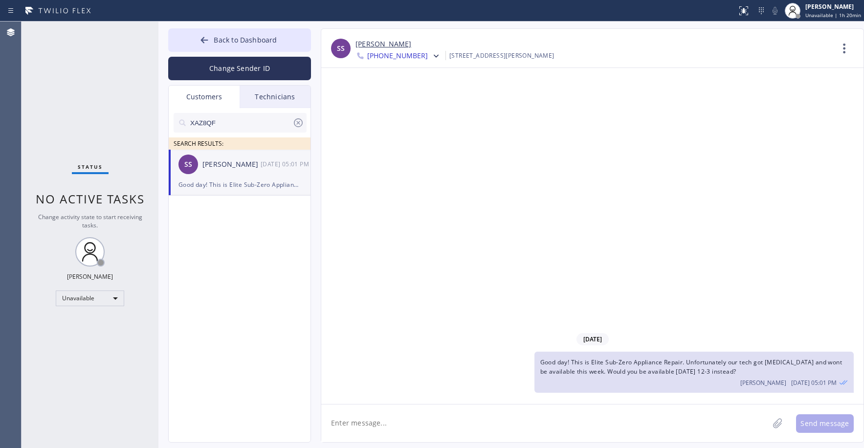
click at [96, 101] on div "Status No active tasks Change activity state to start receiving tasks. [PERSON_…" at bounding box center [90, 235] width 137 height 426
click at [293, 123] on icon at bounding box center [298, 123] width 12 height 12
click at [240, 43] on span "Back to Dashboard" at bounding box center [245, 39] width 63 height 9
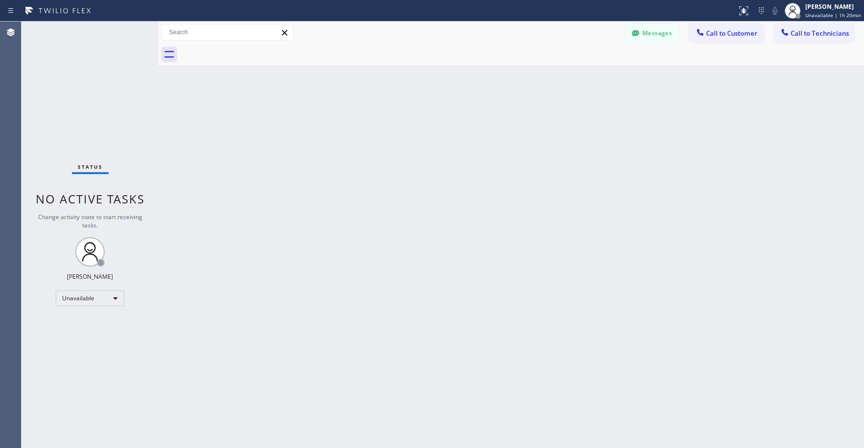
click at [111, 90] on div "Status No active tasks Change activity state to start receiving tasks. [PERSON_…" at bounding box center [90, 235] width 137 height 426
click at [107, 75] on div "Status No active tasks Change activity state to start receiving tasks. [PERSON_…" at bounding box center [90, 235] width 137 height 426
click at [85, 83] on div "Status No active tasks Change activity state to start receiving tasks. [PERSON_…" at bounding box center [90, 235] width 137 height 426
click at [284, 274] on div "Back to Dashboard Change Sender ID Customers Technicians SS [PERSON_NAME] [DATE…" at bounding box center [510, 235] width 705 height 426
click at [121, 131] on div "Status No active tasks Change activity state to start receiving tasks. [PERSON_…" at bounding box center [90, 235] width 137 height 426
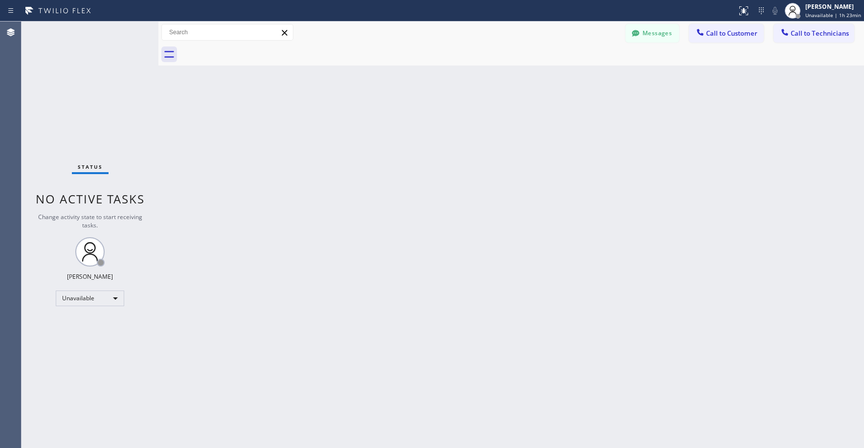
click at [94, 83] on div "Status No active tasks Change activity state to start receiving tasks. [PERSON_…" at bounding box center [90, 235] width 137 height 426
click at [72, 95] on div "Status No active tasks Change activity state to start receiving tasks. [PERSON_…" at bounding box center [90, 235] width 137 height 426
click at [90, 296] on div "Unavailable" at bounding box center [90, 298] width 68 height 16
click at [89, 306] on li "Offline" at bounding box center [89, 312] width 66 height 12
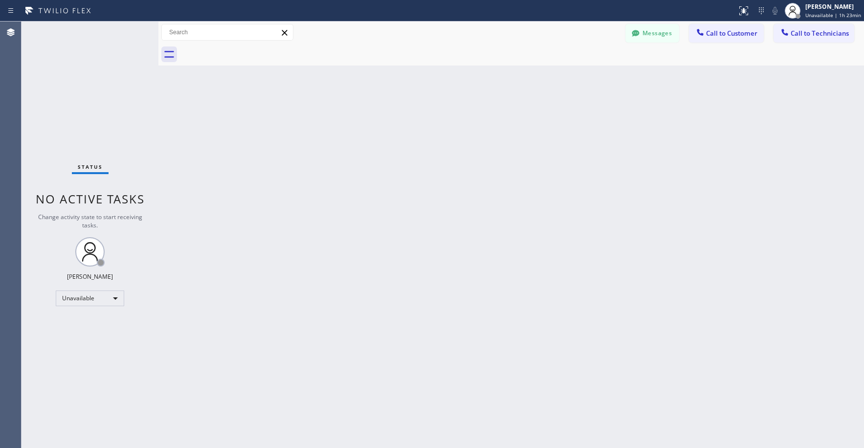
click at [79, 149] on div "Status No active tasks Change activity state to start receiving tasks. [PERSON_…" at bounding box center [90, 235] width 137 height 426
click at [90, 117] on div "Status No active tasks Change activity state to start receiving tasks. [PERSON_…" at bounding box center [90, 235] width 137 height 426
click at [833, 13] on span "Offline | 8s" at bounding box center [825, 15] width 27 height 7
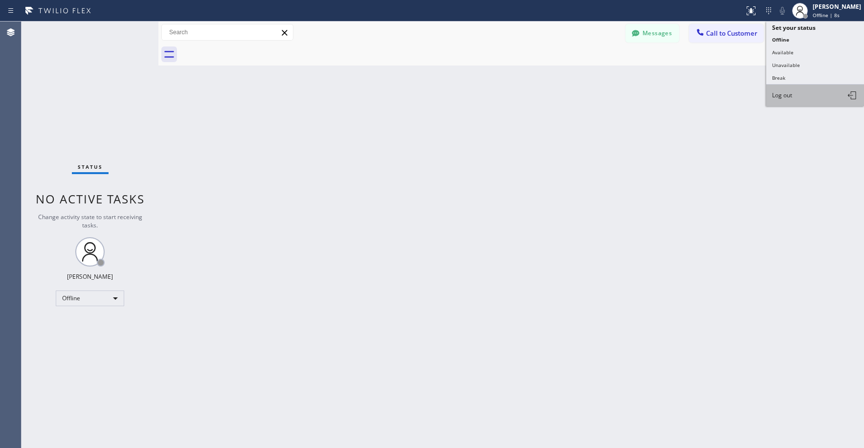
click at [800, 93] on button "Log out" at bounding box center [815, 96] width 98 height 22
